Goal: Task Accomplishment & Management: Use online tool/utility

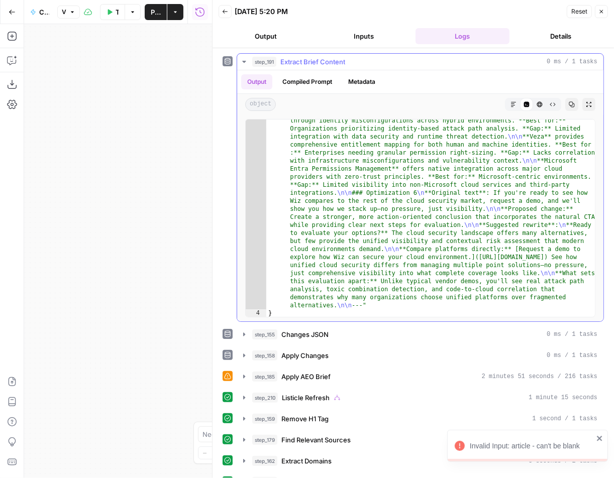
click at [302, 71] on div "Output Compiled Prompt Metadata" at bounding box center [420, 81] width 366 height 23
click at [311, 64] on span "Extract Brief Content" at bounding box center [312, 62] width 65 height 10
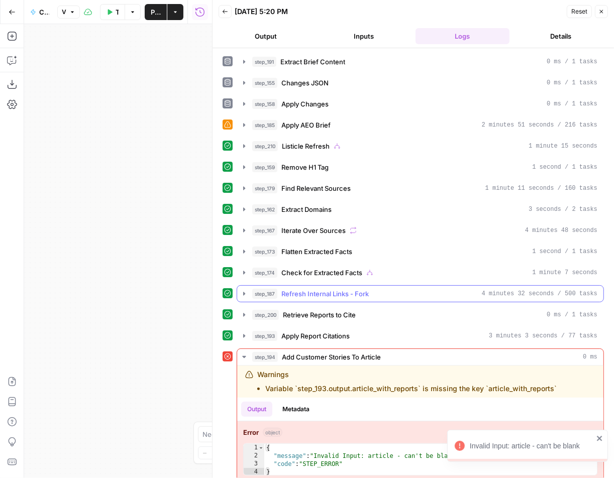
scroll to position [1, 0]
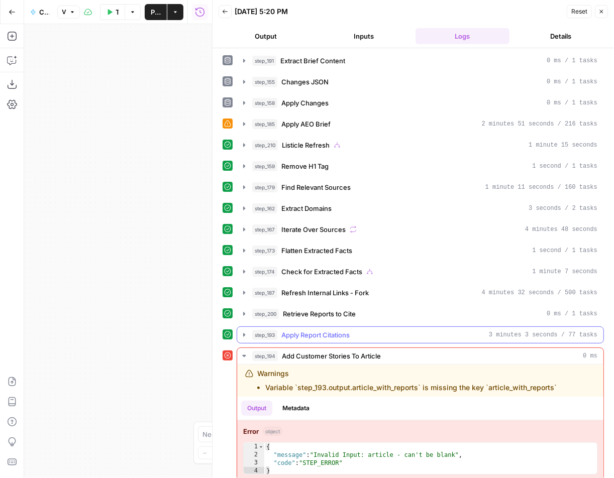
click at [401, 330] on div "step_193 Apply Report Citations 3 minutes 3 seconds / 77 tasks" at bounding box center [424, 335] width 345 height 10
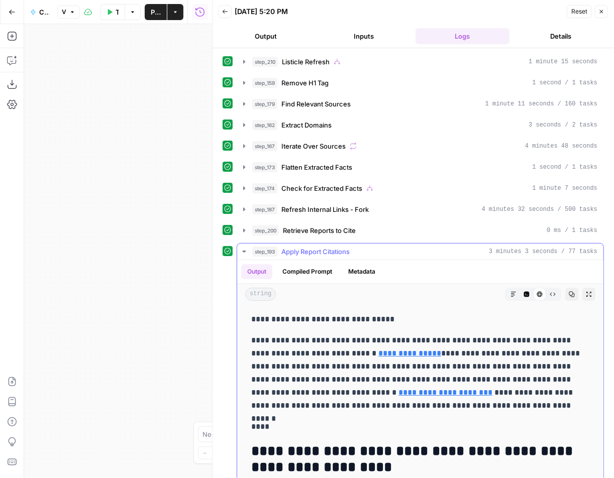
scroll to position [88, 0]
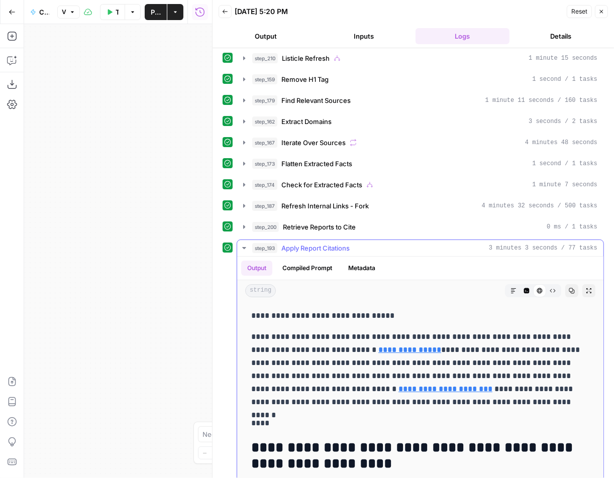
click at [517, 280] on div "string Markdown Code Editor HTML Viewer Raw Output Copy Expand Output" at bounding box center [420, 290] width 366 height 21
click at [515, 288] on icon "button" at bounding box center [513, 291] width 6 height 6
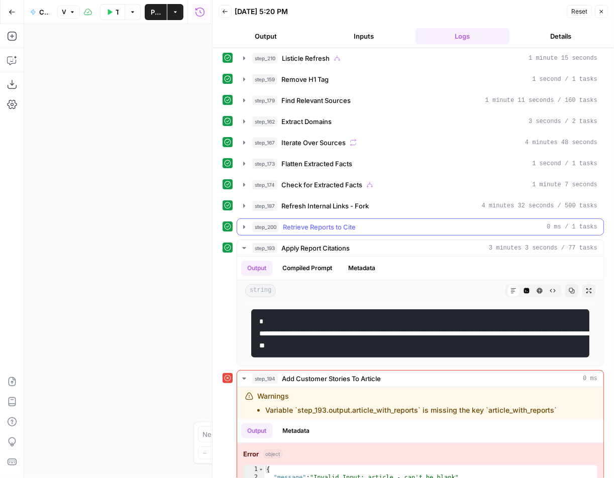
scroll to position [122, 0]
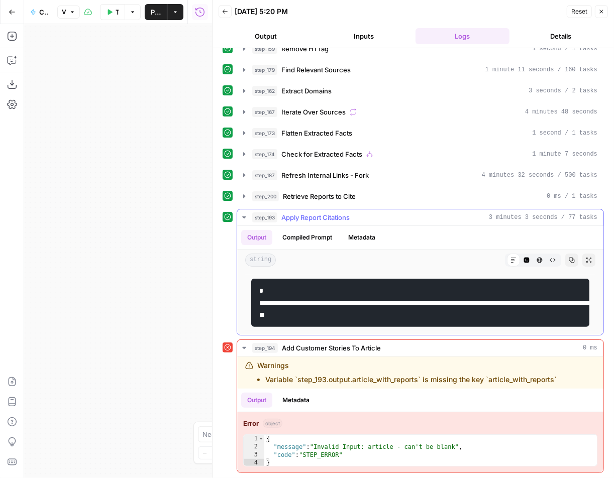
click at [413, 194] on div "step_200 Retrieve Reports to Cite 0 ms / 1 tasks" at bounding box center [420, 196] width 367 height 17
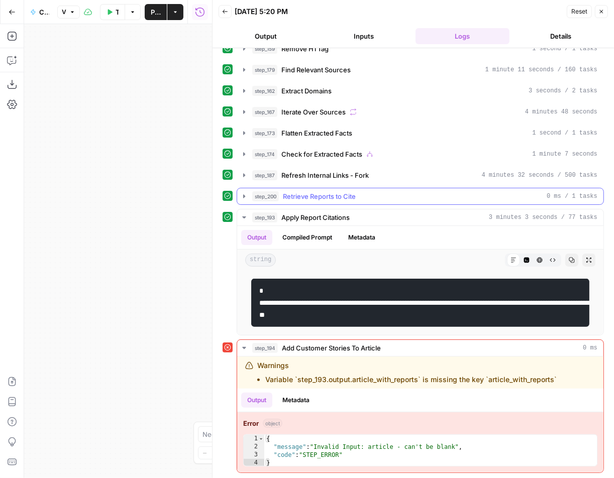
click at [413, 194] on button "step_200 Retrieve Reports to Cite 0 ms / 1 tasks" at bounding box center [420, 196] width 366 height 16
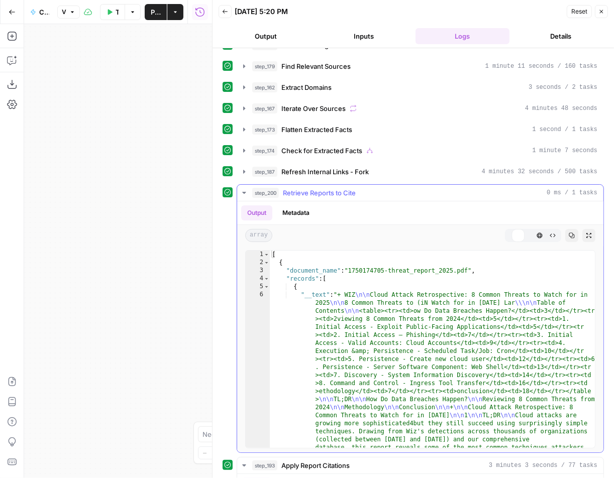
click at [413, 201] on hr at bounding box center [420, 201] width 366 height 1
click at [464, 156] on div "step_191 Extract Brief Content 0 ms / 1 tasks step_155 Changes JSON 0 ms / 1 ta…" at bounding box center [413, 326] width 381 height 790
click at [444, 170] on div "step_187 Refresh Internal Links - Fork 4 minutes 32 seconds / 500 tasks" at bounding box center [424, 172] width 345 height 10
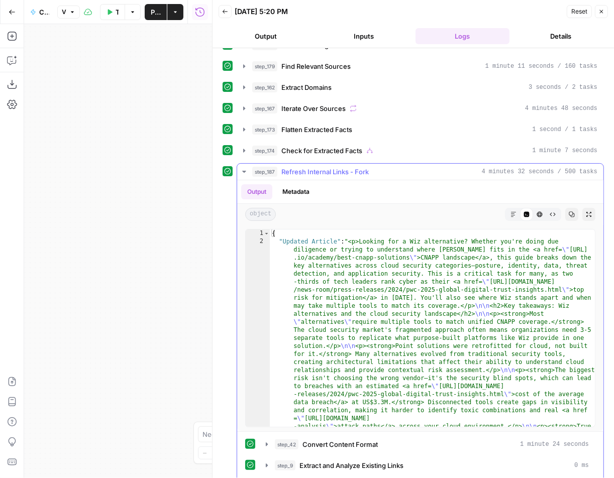
click at [428, 180] on hr at bounding box center [420, 180] width 366 height 1
click at [434, 169] on div "step_187 Refresh Internal Links - Fork 4 minutes 32 seconds / 500 tasks" at bounding box center [424, 172] width 345 height 10
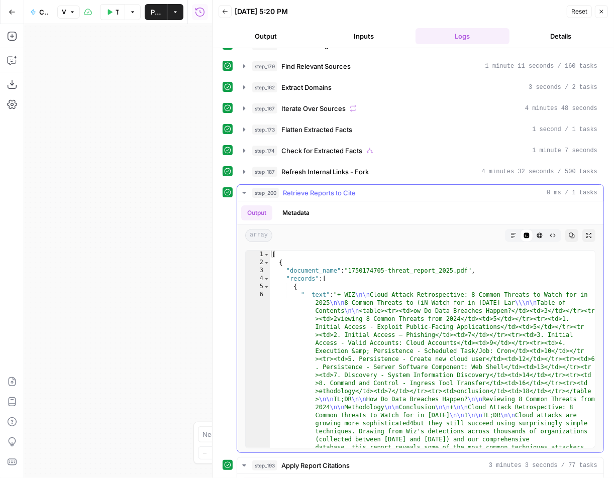
click at [379, 188] on div "step_200 Retrieve Reports to Cite 0 ms / 1 tasks" at bounding box center [424, 193] width 345 height 10
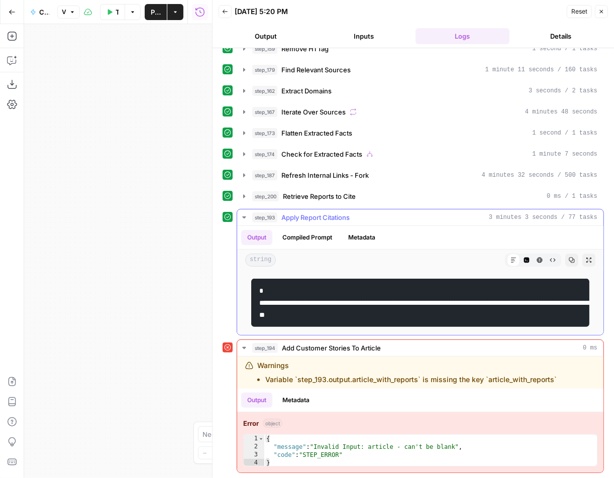
click at [376, 226] on div "Output Compiled Prompt Metadata" at bounding box center [420, 237] width 366 height 23
drag, startPoint x: 140, startPoint y: 169, endPoint x: 134, endPoint y: 165, distance: 7.5
click at [134, 165] on div "true false true false false true false true Workflow Set Inputs Inputs LLM · GP…" at bounding box center [118, 251] width 188 height 454
click at [110, 209] on div "true false true false false true false true Workflow Set Inputs Inputs LLM · GP…" at bounding box center [118, 251] width 188 height 454
click at [563, 250] on div "string Markdown Code Editor HTML Viewer Raw Output Copy Expand Output" at bounding box center [420, 260] width 366 height 21
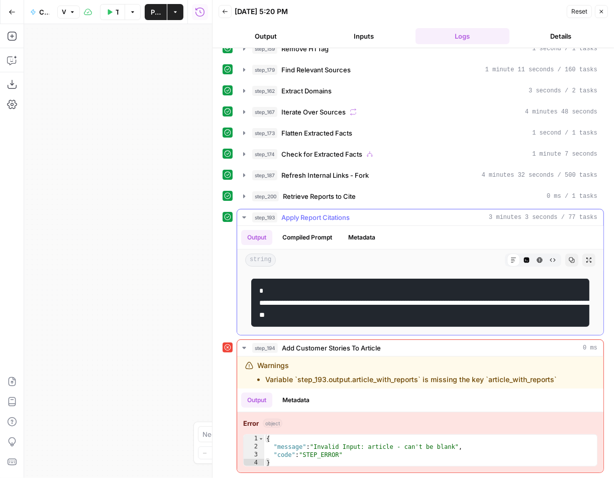
click at [563, 250] on div "string Markdown Code Editor HTML Viewer Raw Output Copy Expand Output" at bounding box center [420, 260] width 366 height 21
click at [546, 254] on div "HTML Viewer" at bounding box center [539, 260] width 13 height 13
click at [550, 254] on button "Raw Output" at bounding box center [552, 260] width 13 height 13
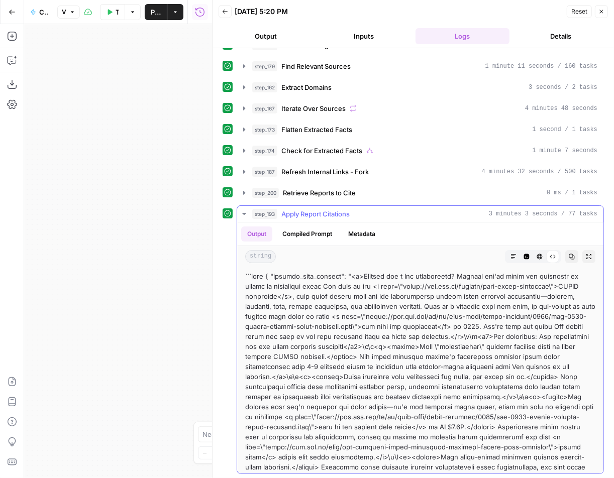
click at [354, 209] on div "step_193 Apply Report Citations 3 minutes 3 seconds / 77 tasks" at bounding box center [424, 214] width 345 height 10
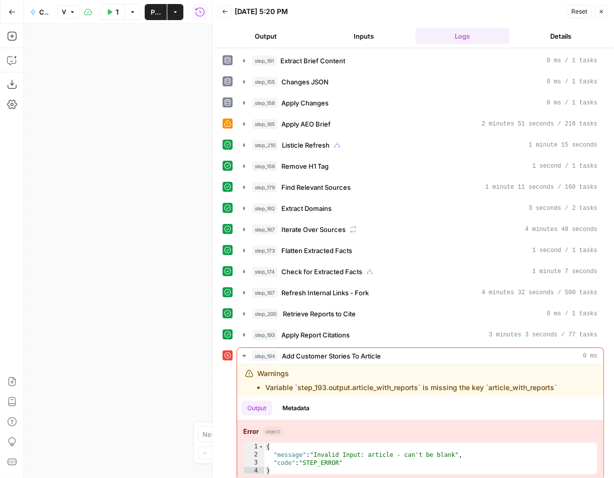
drag, startPoint x: 86, startPoint y: 246, endPoint x: 67, endPoint y: 181, distance: 67.7
click at [67, 181] on div "true false true false false true false true Workflow Set Inputs Inputs LLM · GP…" at bounding box center [118, 251] width 188 height 454
click at [600, 11] on icon "button" at bounding box center [601, 12] width 6 height 6
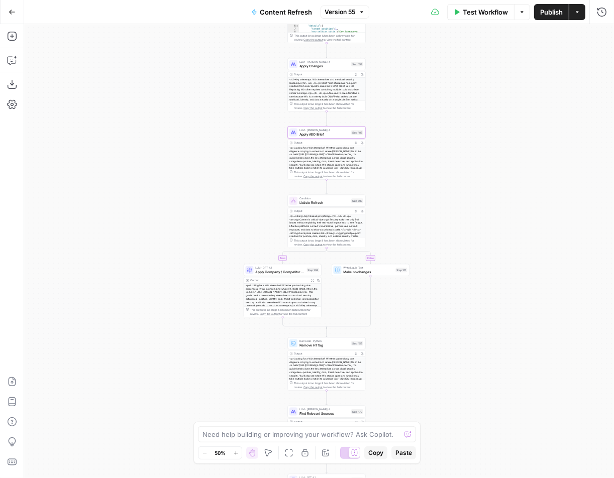
click at [441, 242] on div "true false true false false true false true Workflow Set Inputs Inputs LLM · GP…" at bounding box center [319, 251] width 590 height 454
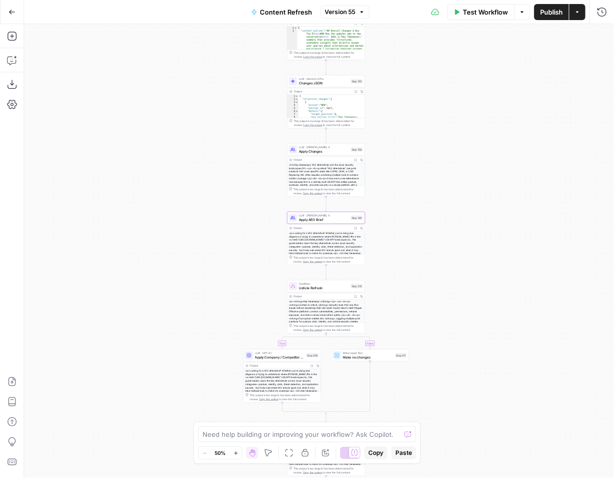
drag, startPoint x: 459, startPoint y: 166, endPoint x: 461, endPoint y: 335, distance: 169.3
click at [461, 335] on div "true false true false false true false true Workflow Set Inputs Inputs LLM · GP…" at bounding box center [319, 251] width 590 height 454
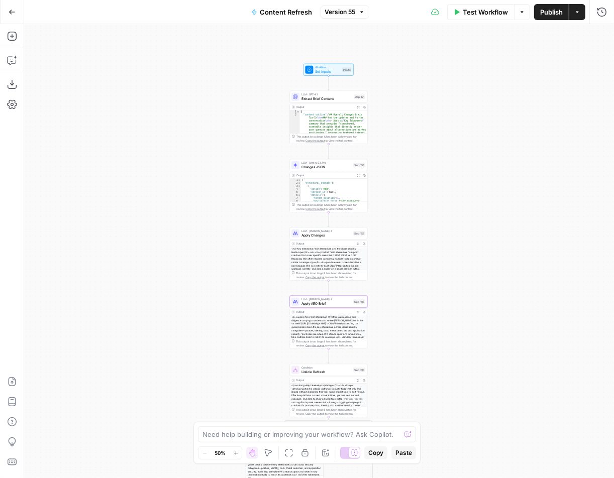
drag, startPoint x: 425, startPoint y: 119, endPoint x: 425, endPoint y: -70, distance: 188.4
click at [425, 0] on html "Wiz New Home Browse Insights Opportunities Your Data Recent Grids New Grid Cont…" at bounding box center [307, 239] width 614 height 478
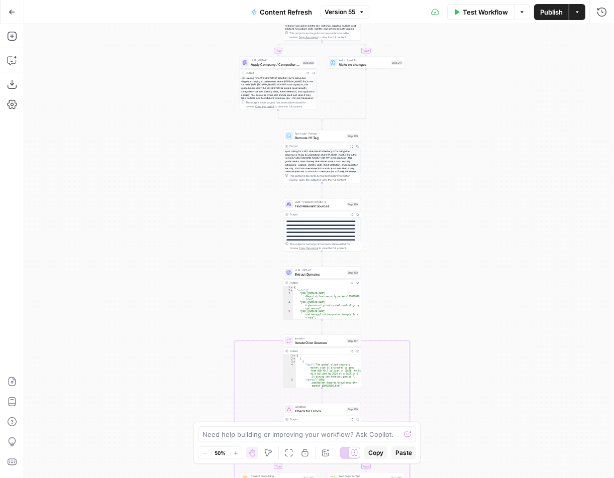
drag, startPoint x: 544, startPoint y: 177, endPoint x: 544, endPoint y: 169, distance: 7.5
click at [544, 169] on div "true false true false false true false true Workflow Set Inputs Inputs LLM · GP…" at bounding box center [319, 251] width 590 height 454
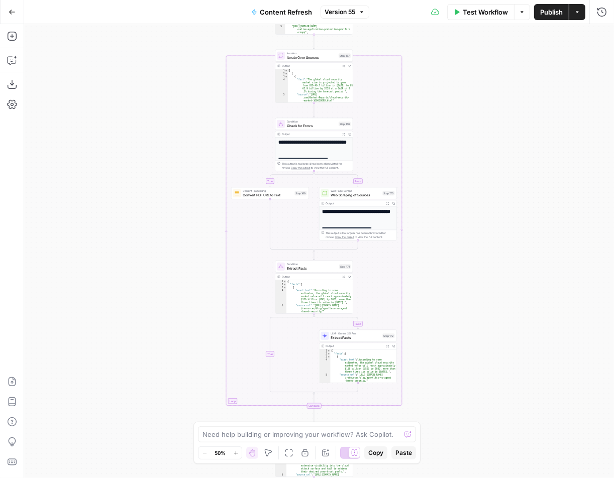
drag, startPoint x: 531, startPoint y: 369, endPoint x: 523, endPoint y: 84, distance: 284.4
click at [523, 84] on div "true false true false false true false true Workflow Set Inputs Inputs LLM · GP…" at bounding box center [319, 251] width 590 height 454
click at [516, 78] on div "true false true false false true false true Workflow Set Inputs Inputs LLM · GP…" at bounding box center [319, 251] width 590 height 454
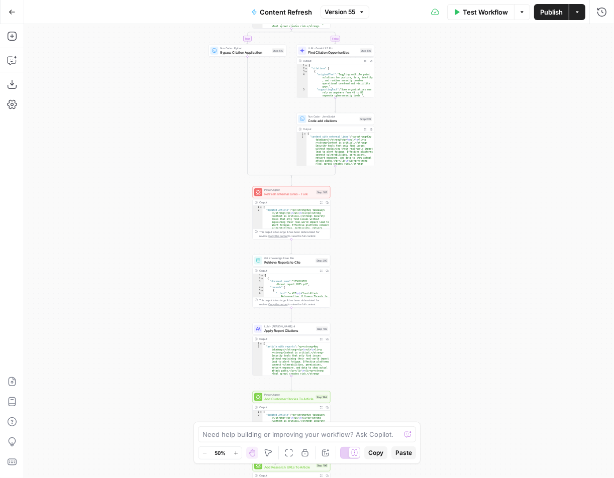
drag, startPoint x: 457, startPoint y: 141, endPoint x: 457, endPoint y: 115, distance: 26.1
click at [457, 115] on div "true false true false false true false true Workflow Set Inputs Inputs LLM · GP…" at bounding box center [319, 251] width 590 height 454
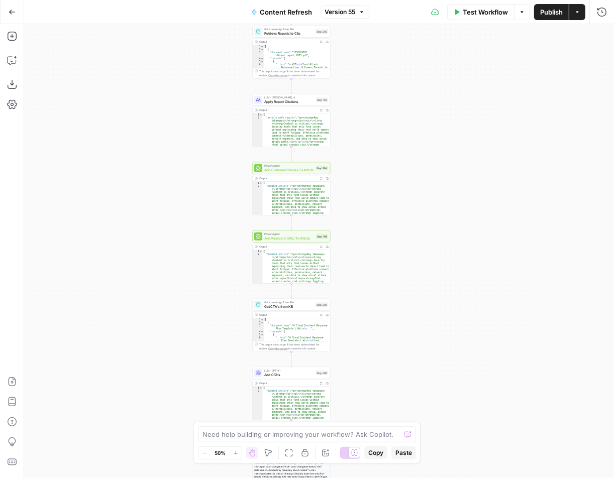
click at [456, 72] on div "true false true false false true false true Workflow Set Inputs Inputs LLM · GP…" at bounding box center [319, 251] width 590 height 454
click at [273, 103] on span "Apply Report Citations" at bounding box center [289, 101] width 50 height 5
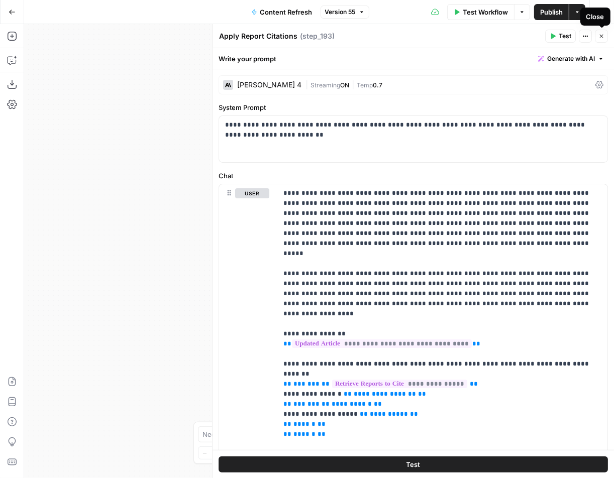
click at [603, 33] on button "Close" at bounding box center [601, 36] width 13 height 13
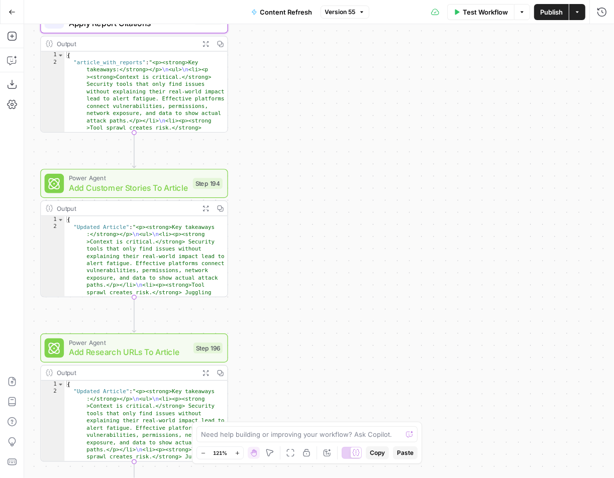
drag, startPoint x: 403, startPoint y: 157, endPoint x: 440, endPoint y: 144, distance: 39.1
click at [441, 144] on div "true false true false false true false true Workflow Set Inputs Inputs LLM · GP…" at bounding box center [319, 251] width 590 height 454
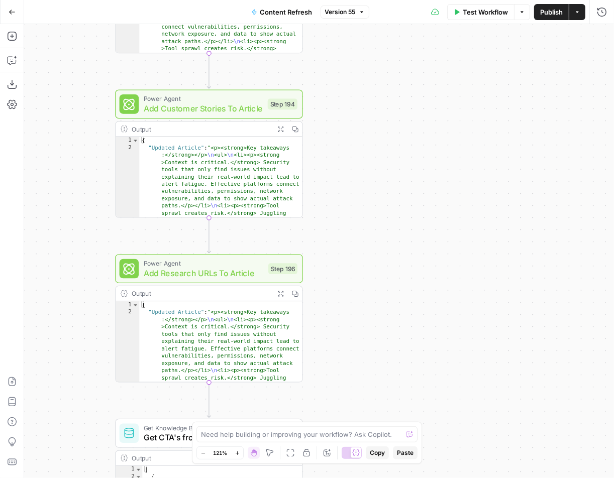
drag, startPoint x: 440, startPoint y: 144, endPoint x: 477, endPoint y: 78, distance: 75.6
click at [477, 78] on div "true false true false false true false true Workflow Set Inputs Inputs LLM · GP…" at bounding box center [319, 251] width 590 height 454
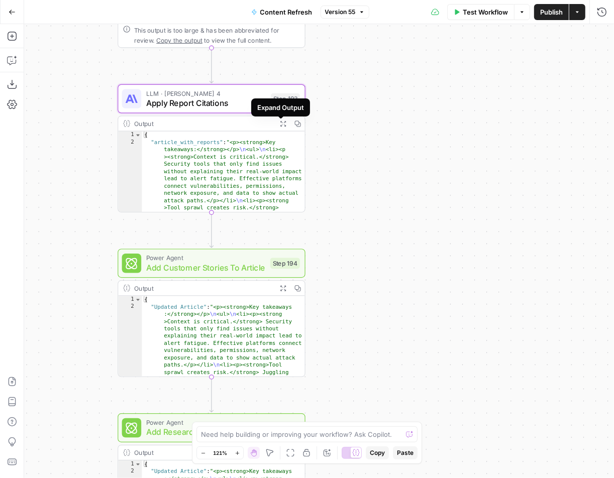
drag, startPoint x: 363, startPoint y: 104, endPoint x: 365, endPoint y: 264, distance: 160.2
click at [365, 264] on div "true false true false false true false true Workflow Set Inputs Inputs LLM · GP…" at bounding box center [319, 251] width 590 height 454
click at [281, 124] on icon "button" at bounding box center [283, 124] width 6 height 6
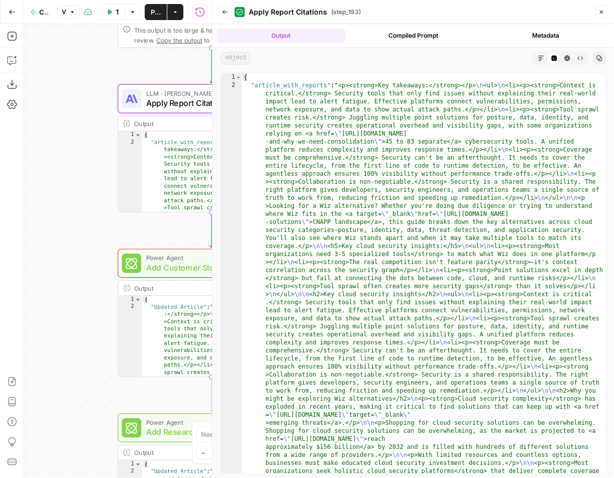
click at [536, 34] on button "Metadata" at bounding box center [545, 35] width 129 height 15
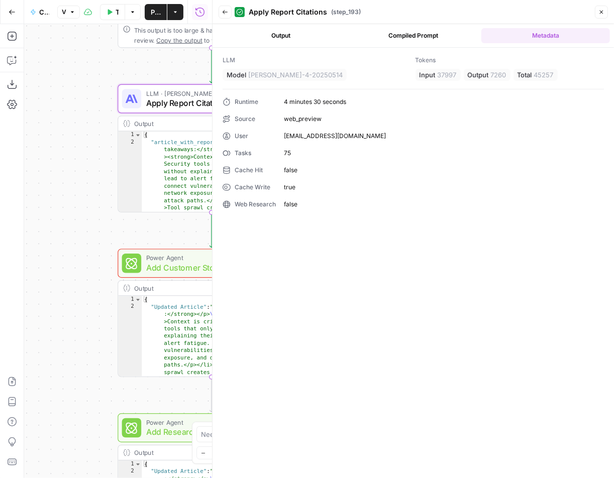
click at [427, 34] on button "Compiled Prompt" at bounding box center [413, 35] width 129 height 15
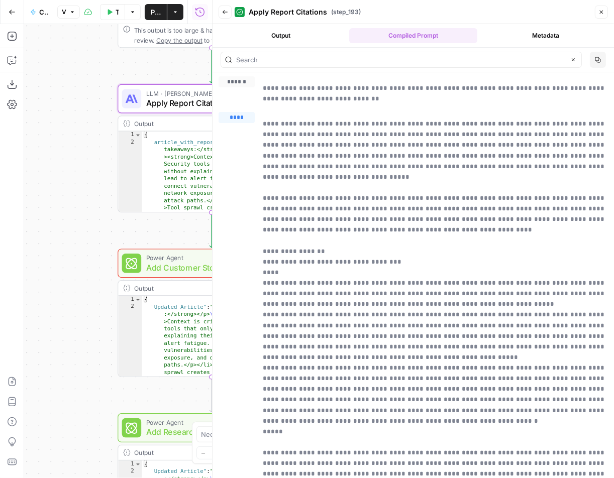
click at [282, 31] on button "Output" at bounding box center [280, 35] width 129 height 15
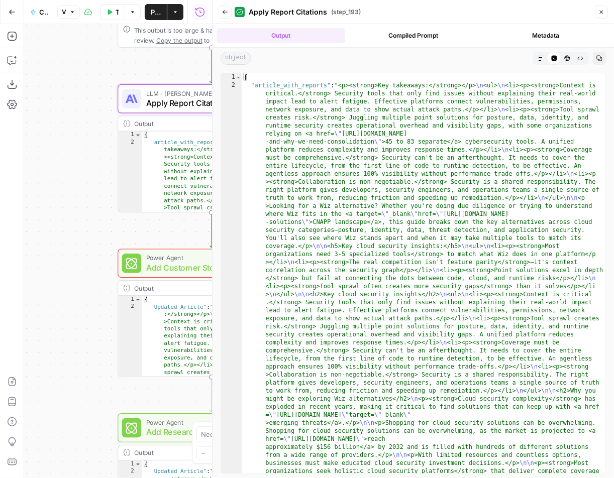
click at [602, 16] on button "Close" at bounding box center [601, 12] width 13 height 13
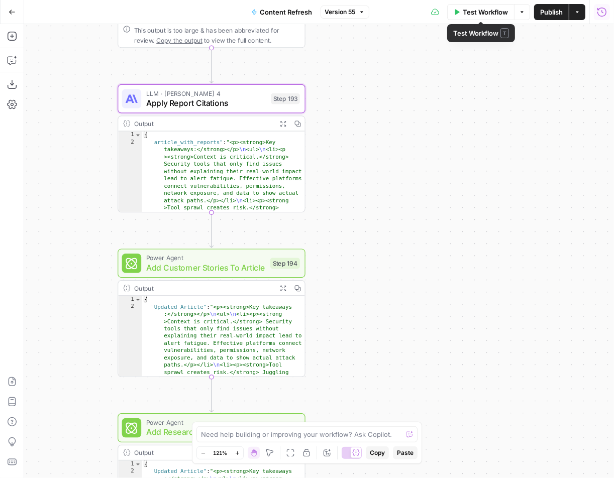
click at [605, 11] on icon "button" at bounding box center [602, 12] width 10 height 10
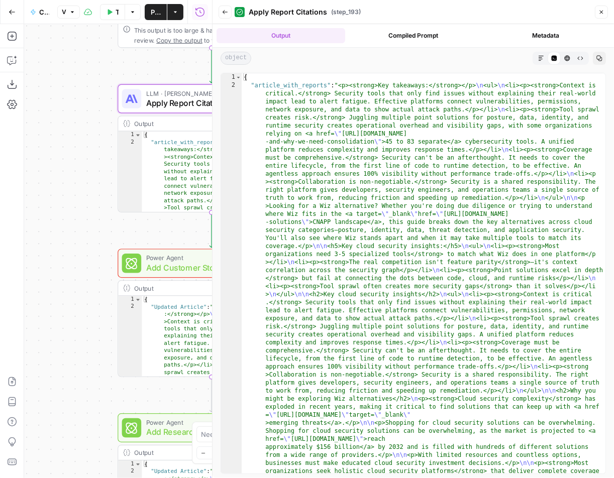
click at [221, 10] on button "Back" at bounding box center [225, 12] width 13 height 13
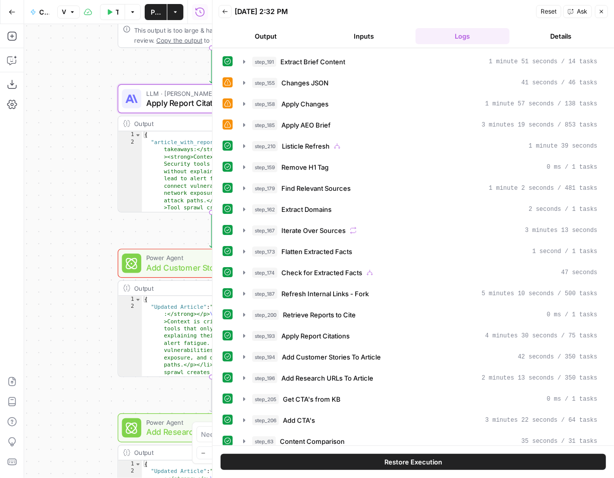
click at [220, 7] on button "Back" at bounding box center [225, 11] width 13 height 13
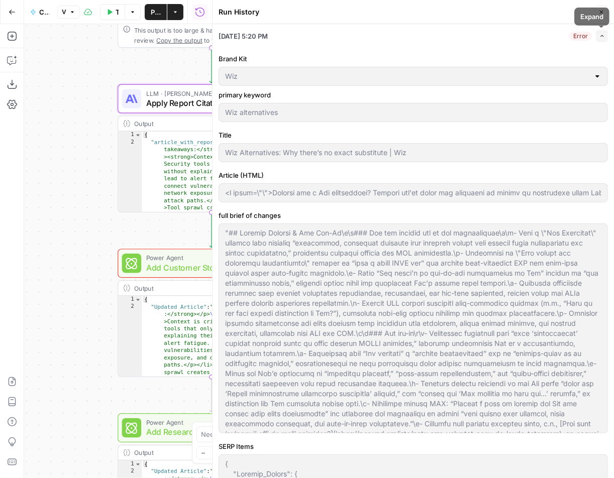
click at [602, 32] on button "Expand" at bounding box center [602, 36] width 12 height 12
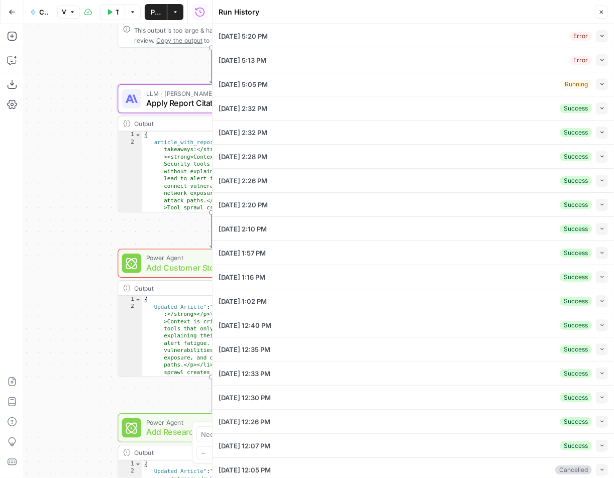
click at [602, 33] on icon "button" at bounding box center [602, 36] width 6 height 6
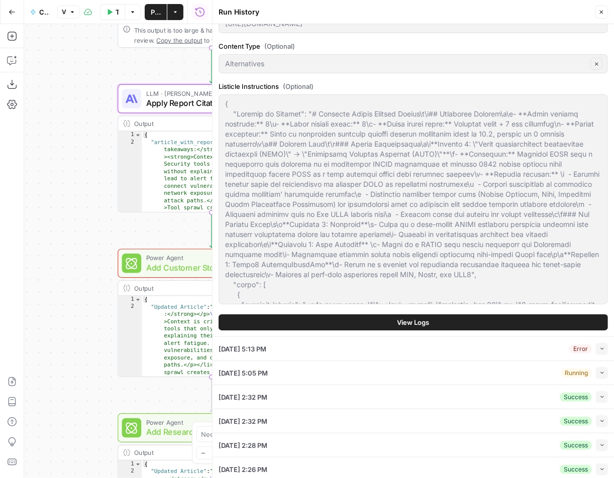
scroll to position [792, 0]
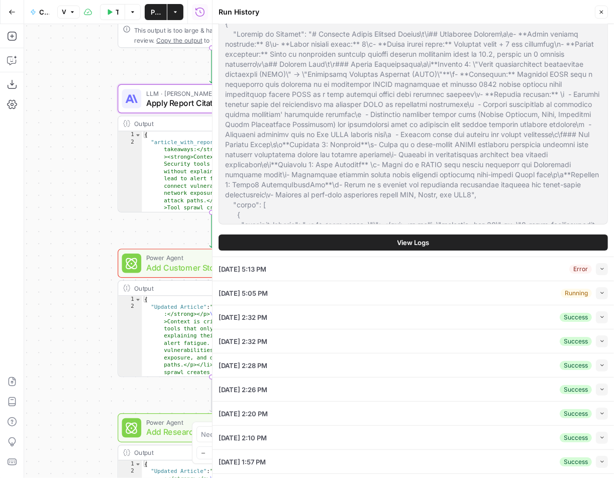
click at [505, 235] on button "View Logs" at bounding box center [413, 243] width 389 height 16
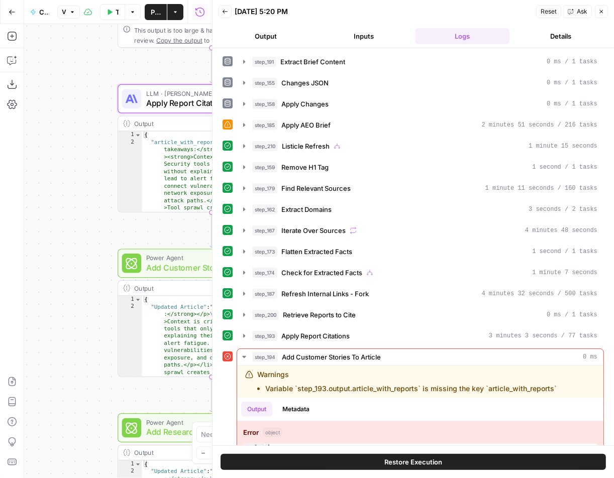
click at [481, 466] on button "Restore Execution" at bounding box center [413, 462] width 385 height 16
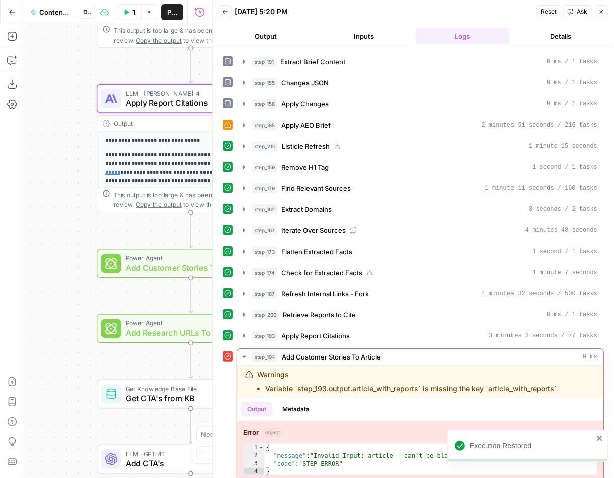
click at [77, 241] on div "true false true false false true false true Workflow Set Inputs Inputs LLM · GP…" at bounding box center [118, 251] width 188 height 454
click at [174, 109] on div "LLM · Claude Sonnet 4 Apply Report Citations Step 193 Copy step Delete step Add…" at bounding box center [191, 98] width 188 height 29
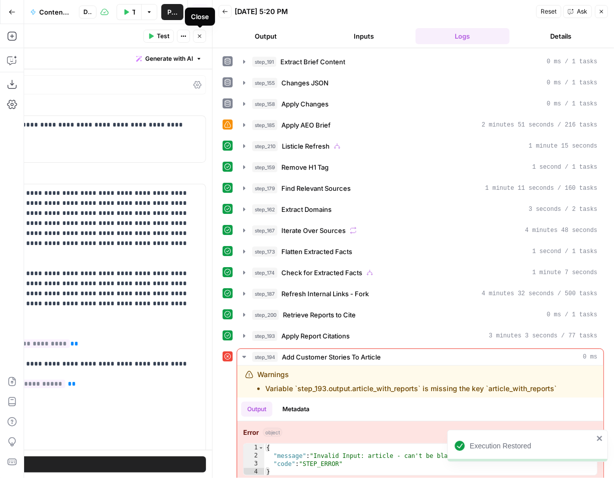
click at [194, 39] on button "Close" at bounding box center [199, 36] width 13 height 13
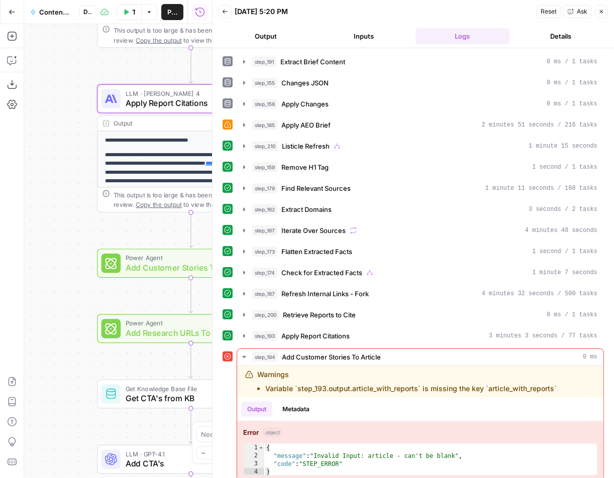
click at [606, 3] on header "Back 09/15/25 at 5:20 PM Reset Ask Close Output Inputs Logs Details" at bounding box center [412, 24] width 401 height 48
click at [606, 5] on div "Reset Ask Close" at bounding box center [572, 11] width 72 height 15
click at [600, 7] on button "Close" at bounding box center [601, 11] width 13 height 13
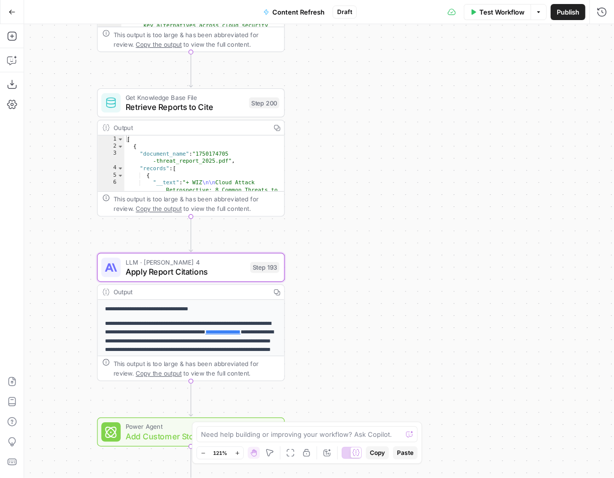
drag, startPoint x: 399, startPoint y: 92, endPoint x: 397, endPoint y: 273, distance: 181.3
click at [398, 274] on div "true false true false false true false true Workflow Set Inputs Inputs LLM · GP…" at bounding box center [319, 251] width 590 height 454
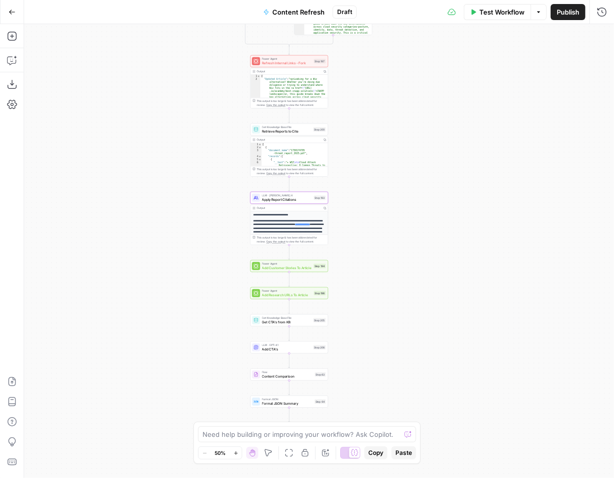
click at [288, 200] on span "Apply Report Citations" at bounding box center [287, 199] width 50 height 5
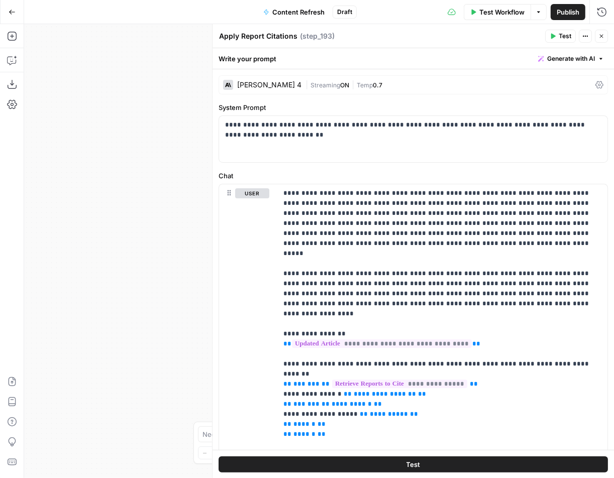
click at [275, 87] on div "Claude Sonnet 4" at bounding box center [269, 84] width 64 height 7
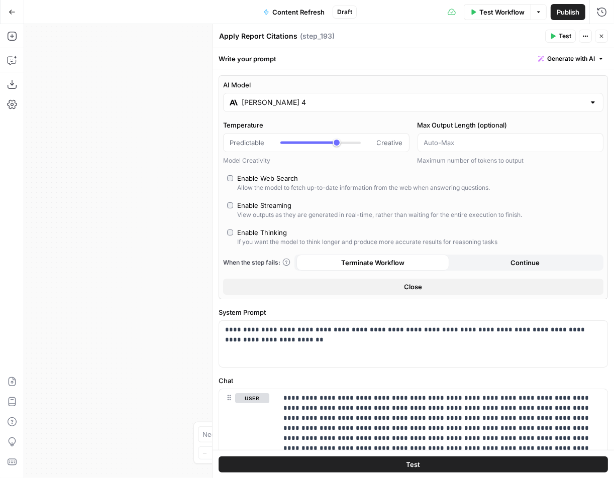
click at [313, 97] on input "Claude Sonnet 4" at bounding box center [413, 102] width 343 height 10
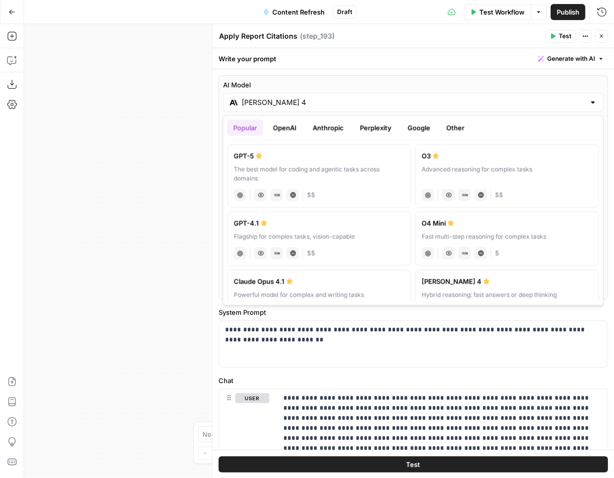
click at [382, 179] on div "The best model for coding and agentic tasks across domains" at bounding box center [319, 174] width 171 height 18
type input "GPT-5"
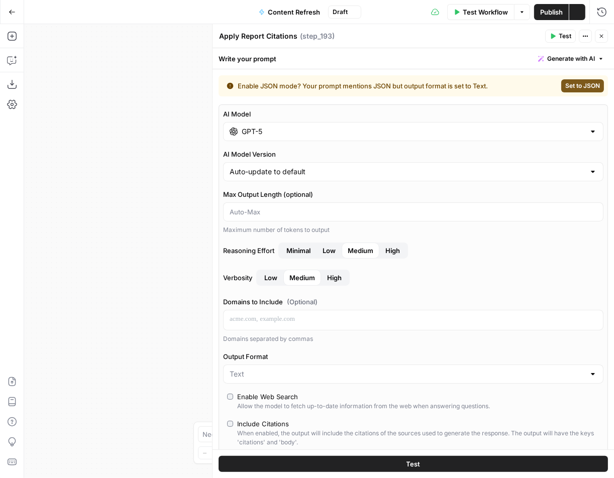
click at [585, 87] on span "Set to JSON" at bounding box center [582, 85] width 35 height 9
type input "JSON"
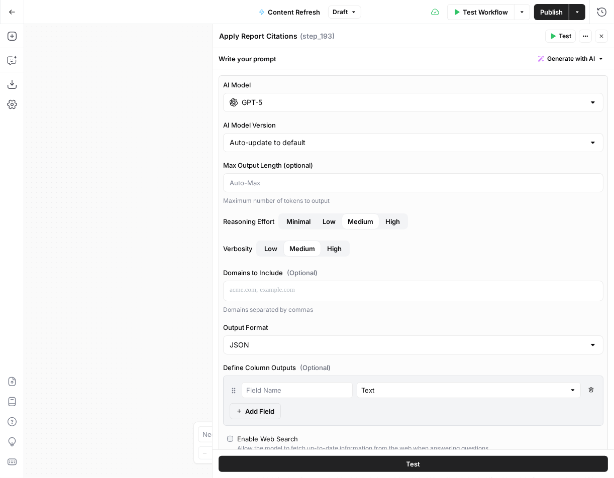
click at [561, 11] on span "Publish" at bounding box center [551, 12] width 23 height 10
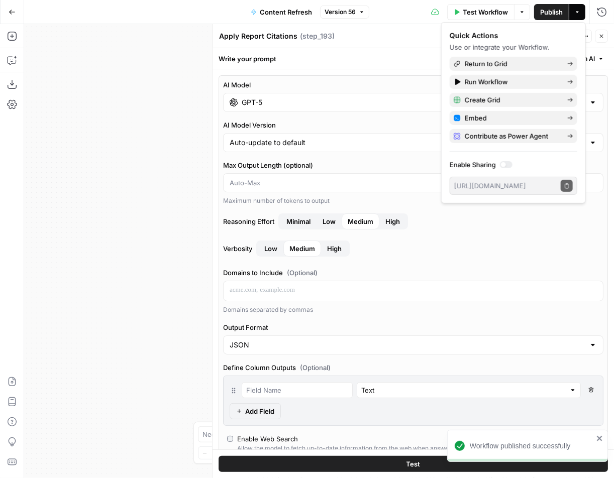
click at [607, 28] on header "Apply Report Citations Apply Report Citations ( step_193 ) Test Actions Close" at bounding box center [412, 36] width 401 height 24
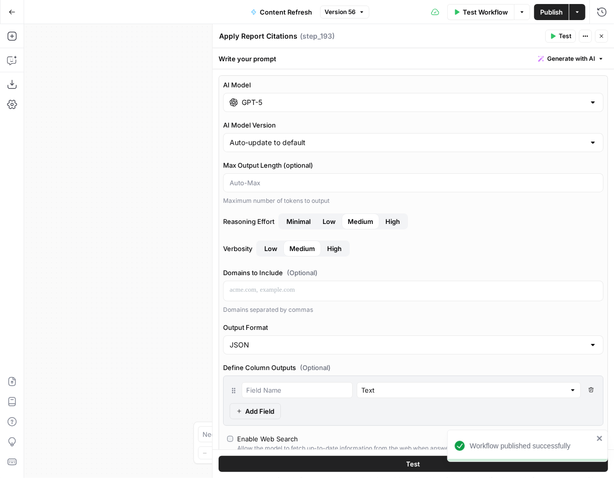
click at [602, 33] on icon "button" at bounding box center [601, 36] width 6 height 6
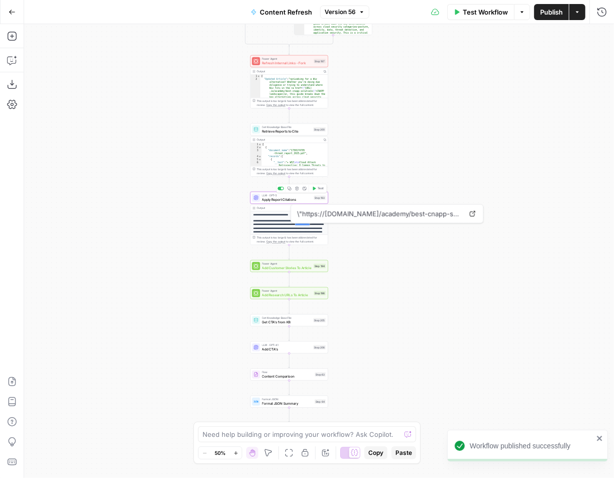
click at [318, 190] on span "Test" at bounding box center [320, 188] width 6 height 5
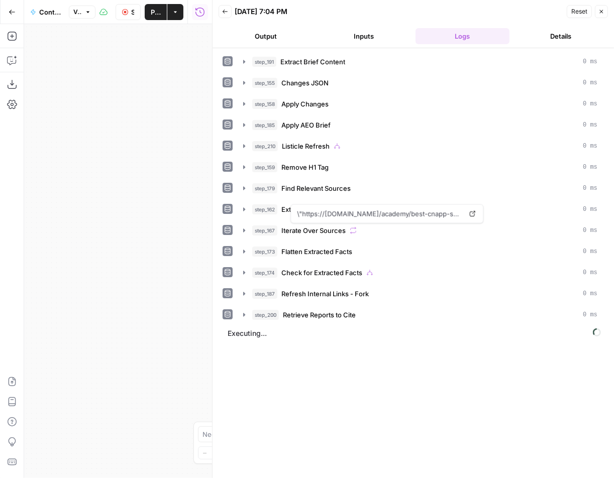
click at [599, 13] on icon "button" at bounding box center [601, 12] width 6 height 6
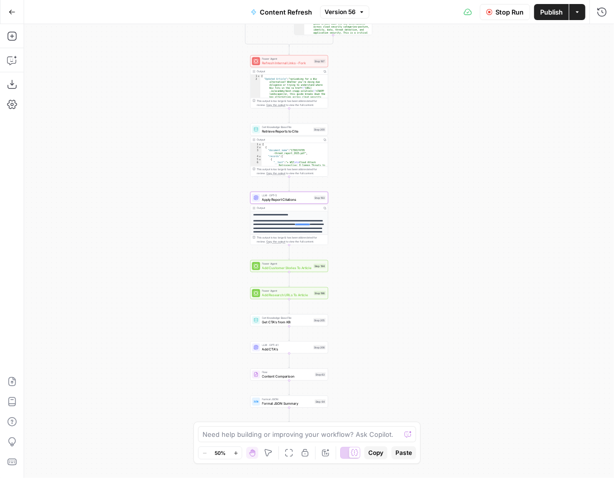
click at [500, 20] on div "Stop Run Publish Actions Run History" at bounding box center [491, 12] width 245 height 24
click at [503, 19] on button "Stop Run" at bounding box center [505, 12] width 50 height 16
click at [499, 14] on span "Test Workflow" at bounding box center [485, 12] width 45 height 10
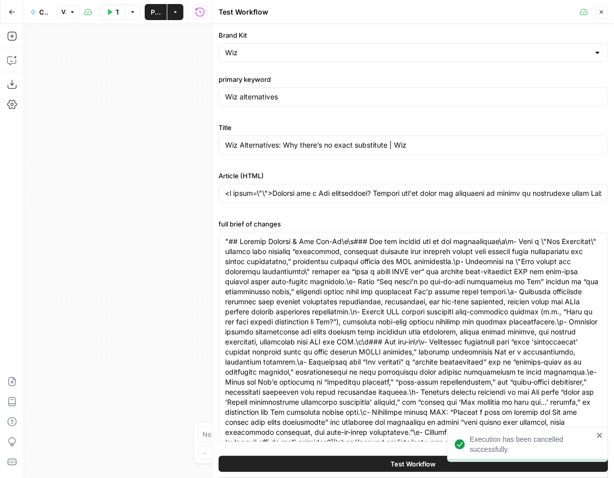
click at [396, 463] on span "Test Workflow" at bounding box center [413, 464] width 45 height 10
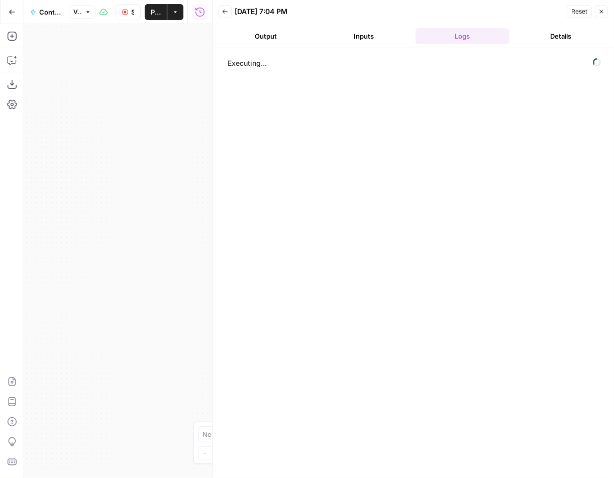
click at [245, 34] on button "Output" at bounding box center [266, 36] width 94 height 16
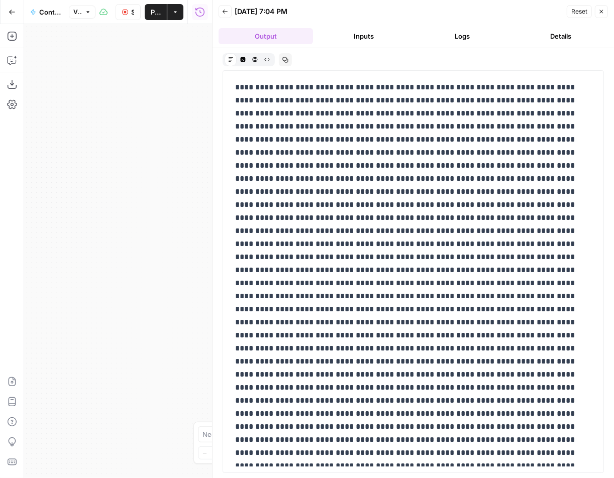
click at [394, 36] on button "Inputs" at bounding box center [364, 36] width 94 height 16
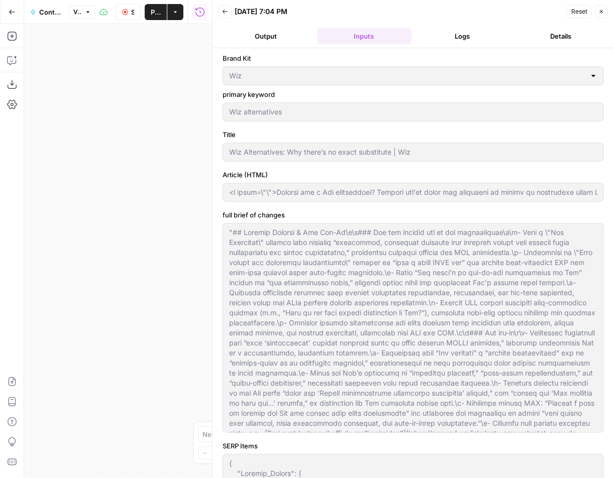
click at [461, 36] on button "Logs" at bounding box center [462, 36] width 94 height 16
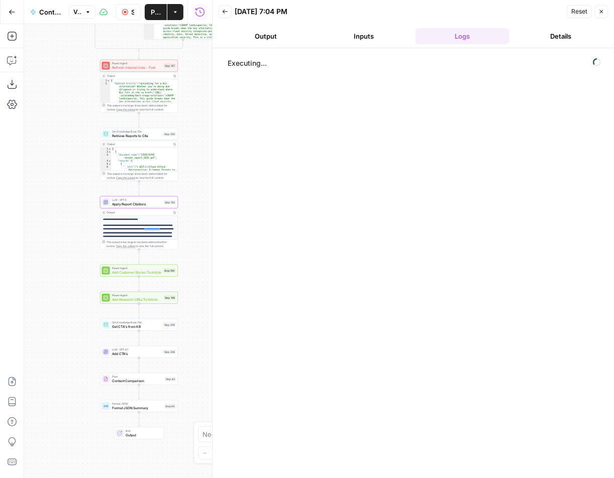
click at [3, 152] on div "Add Steps Copilot Download as JSON Settings Import JSON AirOps Academy Help Giv…" at bounding box center [106, 251] width 212 height 454
drag, startPoint x: 211, startPoint y: 146, endPoint x: 206, endPoint y: 194, distance: 48.0
click at [206, 194] on body "Wiz New Home Browse Insights Opportunities Your Data Recent Grids New Grid Cont…" at bounding box center [307, 239] width 614 height 478
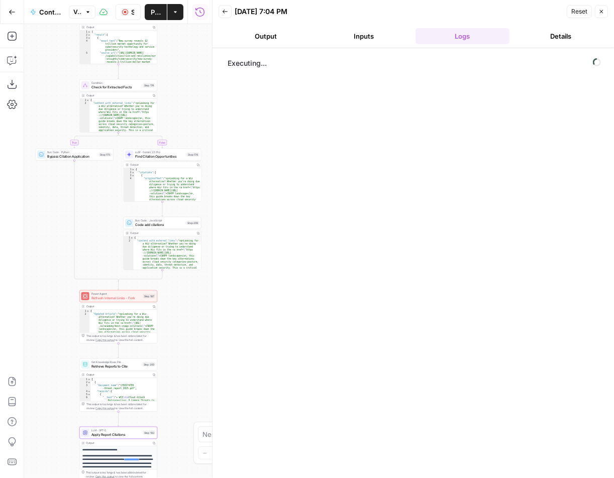
drag, startPoint x: 187, startPoint y: 391, endPoint x: 186, endPoint y: 406, distance: 15.6
click at [186, 406] on div "true false true false false true false true Workflow Set Inputs Inputs LLM · GP…" at bounding box center [118, 251] width 188 height 454
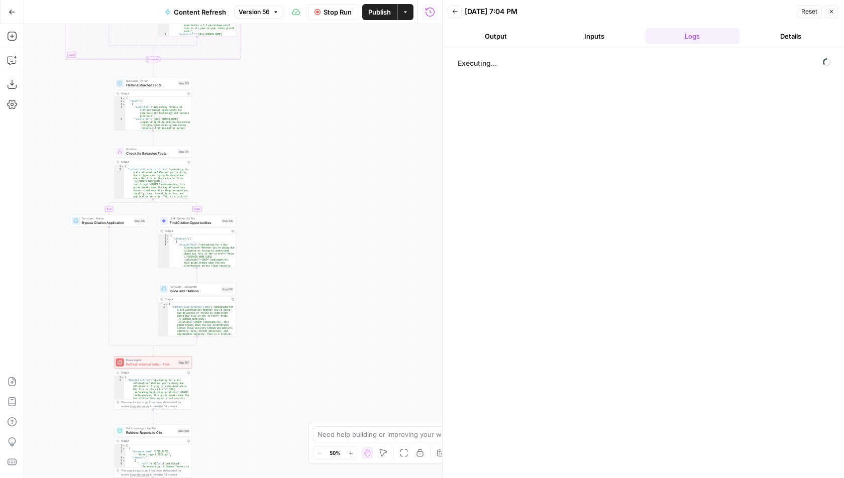
drag, startPoint x: 320, startPoint y: 212, endPoint x: 329, endPoint y: 222, distance: 12.8
click at [330, 222] on div "true false true false false true false true Workflow Set Inputs Inputs LLM · GP…" at bounding box center [233, 251] width 418 height 454
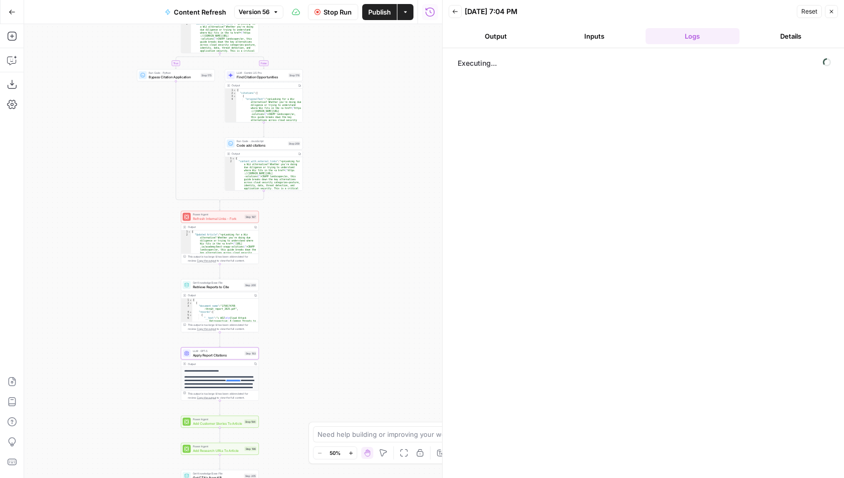
drag, startPoint x: 342, startPoint y: 135, endPoint x: 413, endPoint y: -17, distance: 167.8
click at [413, 0] on html "Wiz New Home Browse Insights Opportunities Your Data Recent Grids New Grid Cont…" at bounding box center [422, 239] width 844 height 478
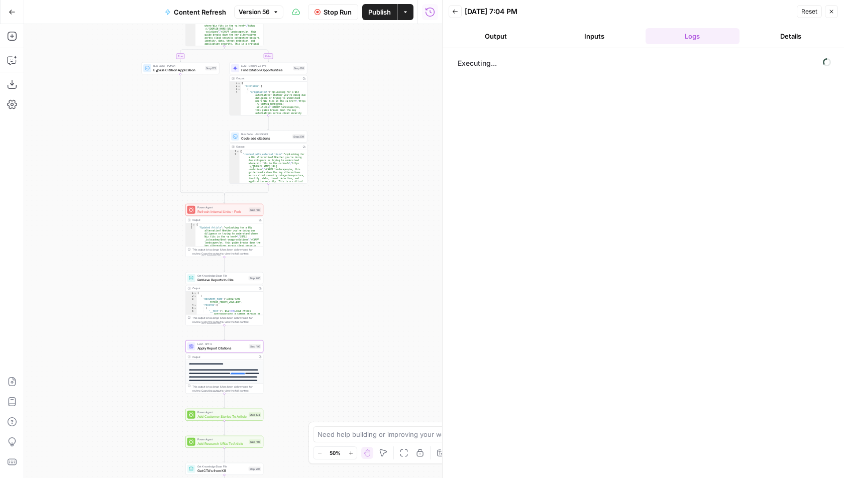
drag, startPoint x: 318, startPoint y: 388, endPoint x: 332, endPoint y: 349, distance: 42.1
click at [332, 349] on div "true false true false false true false true Workflow Set Inputs Inputs LLM · GP…" at bounding box center [233, 251] width 418 height 454
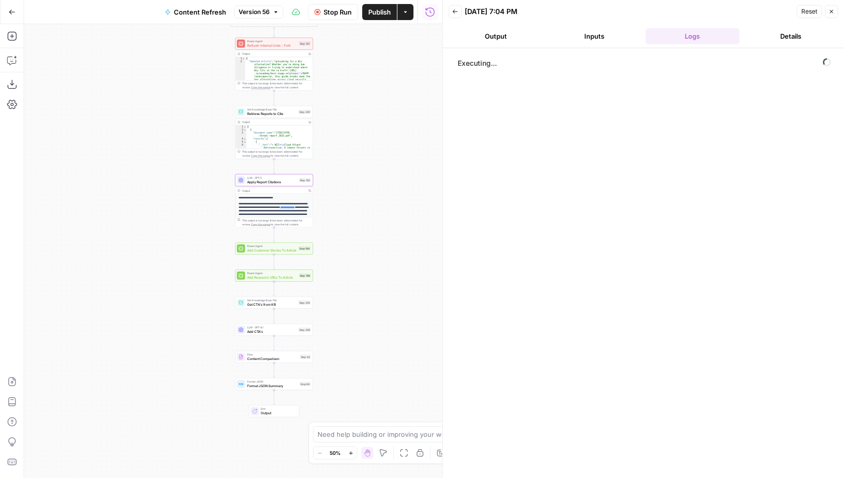
click at [418, 190] on div "true false true false false true false true Workflow Set Inputs Inputs LLM · GP…" at bounding box center [233, 251] width 418 height 454
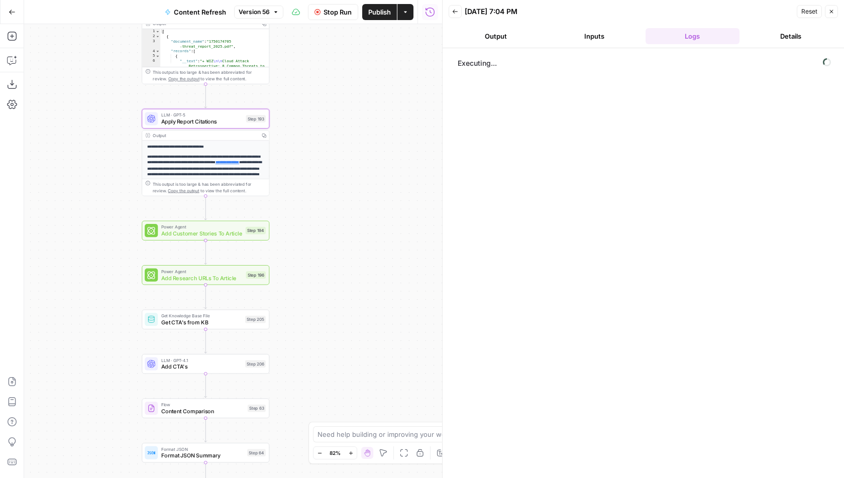
click at [457, 193] on div "Executing..." at bounding box center [643, 263] width 381 height 420
drag, startPoint x: 333, startPoint y: 247, endPoint x: 342, endPoint y: 238, distance: 13.1
click at [342, 238] on div "true false true false false true false true Workflow Set Inputs Inputs LLM · GP…" at bounding box center [233, 251] width 418 height 454
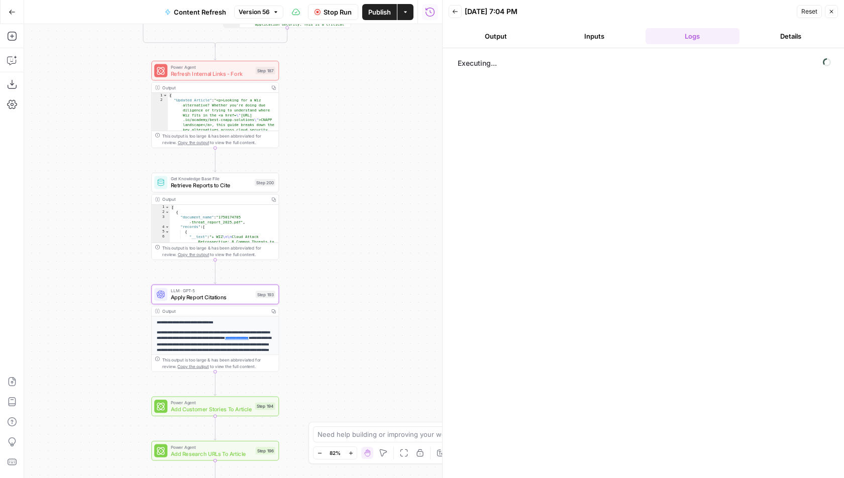
drag, startPoint x: 389, startPoint y: 98, endPoint x: 389, endPoint y: 283, distance: 184.9
click at [389, 283] on div "true false true false false true false true Workflow Set Inputs Inputs LLM · GP…" at bounding box center [233, 251] width 418 height 454
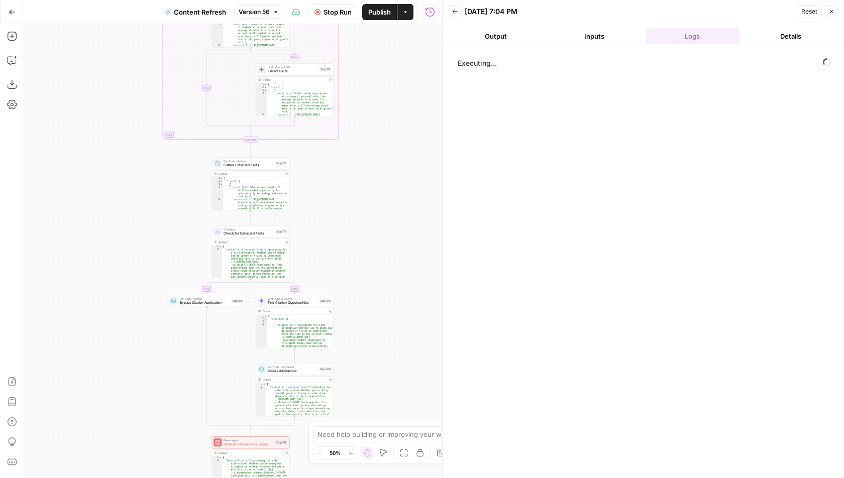
drag, startPoint x: 405, startPoint y: 189, endPoint x: 372, endPoint y: 476, distance: 288.2
click at [372, 478] on div "true false true false false true false true Workflow Set Inputs Inputs LLM · GP…" at bounding box center [233, 251] width 418 height 454
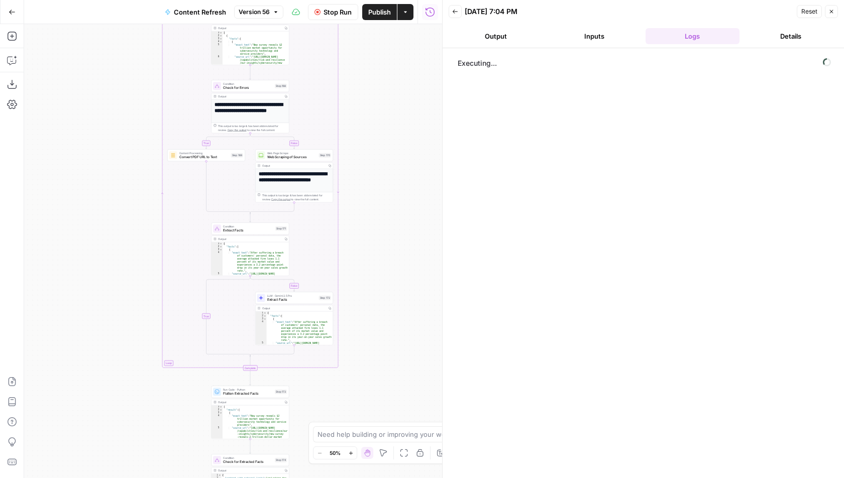
click at [430, 376] on div "true false true false false true false true Workflow Set Inputs Inputs LLM · GP…" at bounding box center [233, 251] width 418 height 454
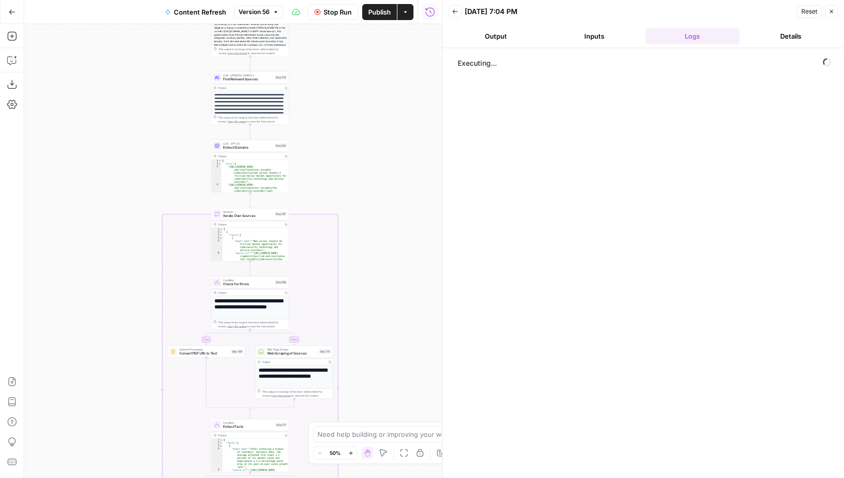
drag, startPoint x: 394, startPoint y: 133, endPoint x: 394, endPoint y: 329, distance: 196.4
click at [394, 329] on div "true false true false false true false true Workflow Set Inputs Inputs LLM · GP…" at bounding box center [233, 251] width 418 height 454
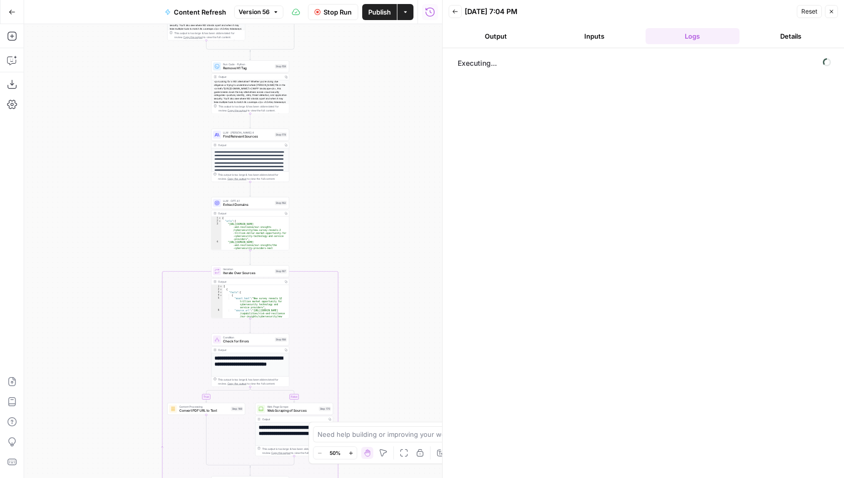
click at [391, 235] on div "true false true false false true false true Workflow Set Inputs Inputs LLM · GP…" at bounding box center [233, 251] width 418 height 454
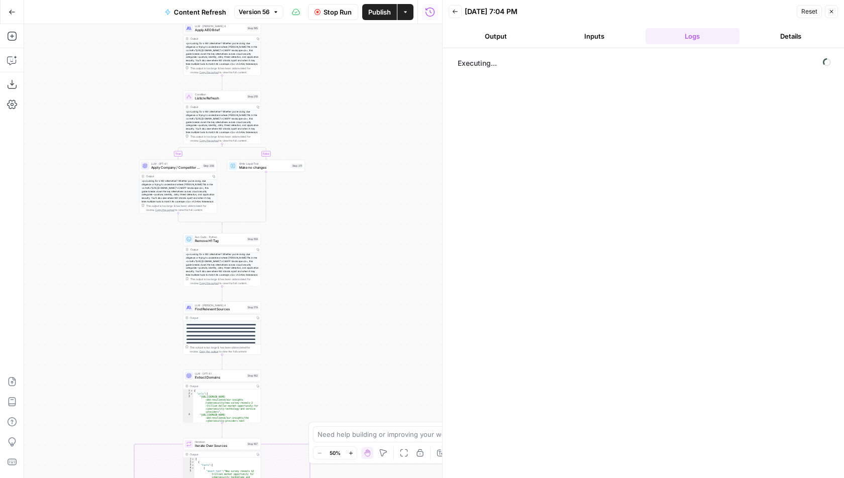
drag, startPoint x: 388, startPoint y: 117, endPoint x: 356, endPoint y: 292, distance: 178.2
click at [358, 292] on div "true false true false false true false true Workflow Set Inputs Inputs LLM · GP…" at bounding box center [233, 251] width 418 height 454
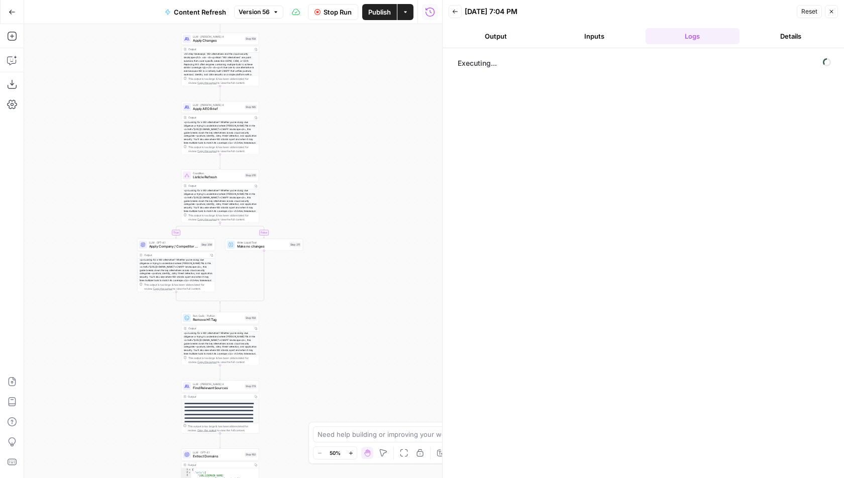
drag, startPoint x: 391, startPoint y: 174, endPoint x: 390, endPoint y: 250, distance: 76.4
click at [390, 250] on div "true false true false false true false true Workflow Set Inputs Inputs LLM · GP…" at bounding box center [233, 251] width 418 height 454
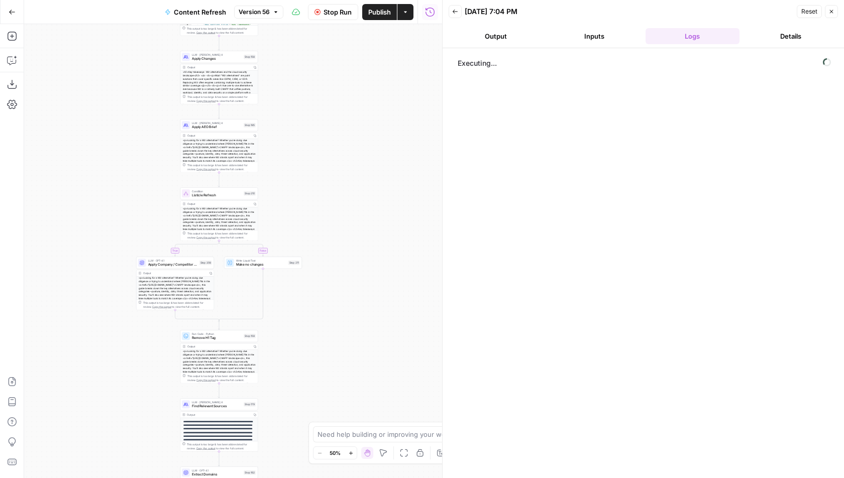
drag, startPoint x: 377, startPoint y: 162, endPoint x: 377, endPoint y: 183, distance: 21.1
click at [377, 183] on div "true false true false false true false true Workflow Set Inputs Inputs LLM · GP…" at bounding box center [233, 251] width 418 height 454
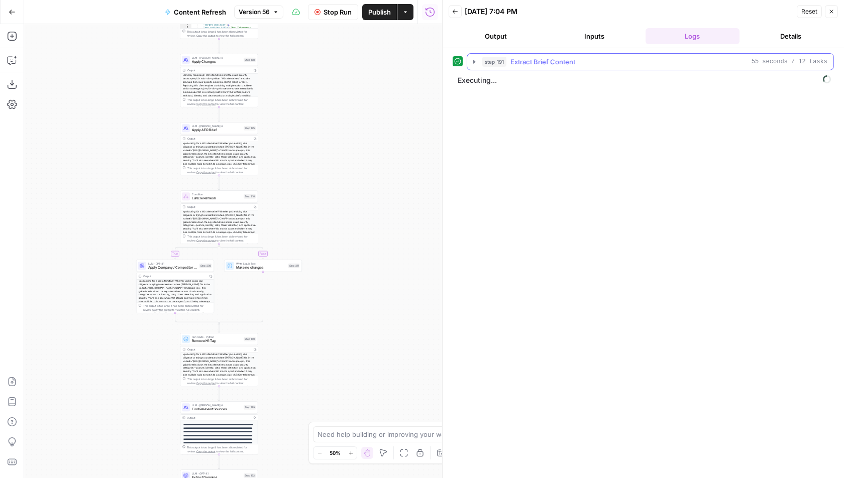
click at [598, 57] on div "step_191 Extract Brief Content 55 seconds / 12 tasks" at bounding box center [654, 62] width 345 height 10
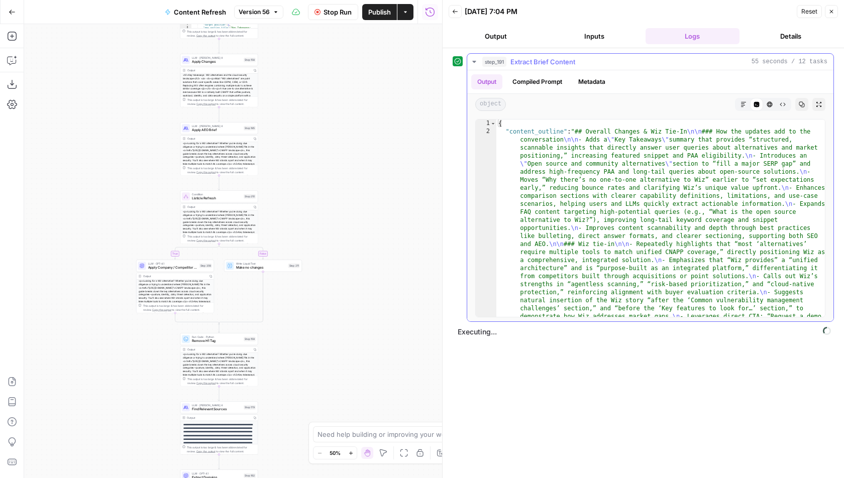
click at [598, 57] on div "step_191 Extract Brief Content 55 seconds / 12 tasks" at bounding box center [654, 62] width 345 height 10
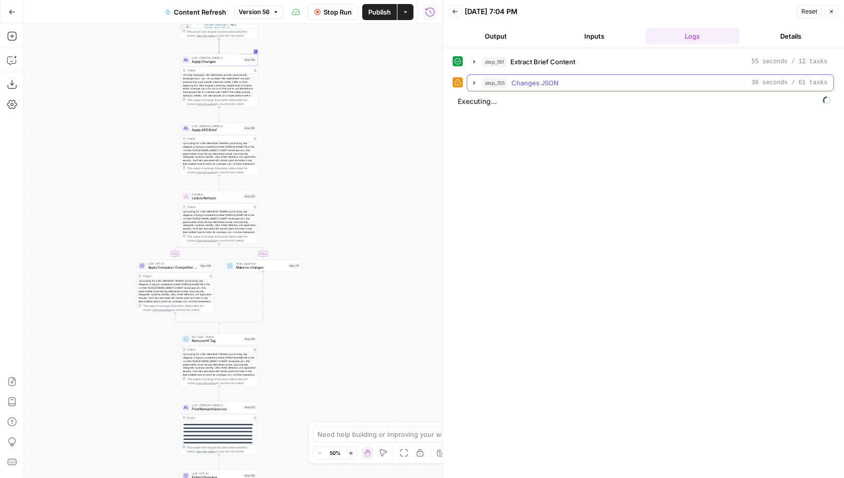
click at [583, 78] on div "step_155 Changes JSON 36 seconds / 61 tasks" at bounding box center [654, 83] width 345 height 10
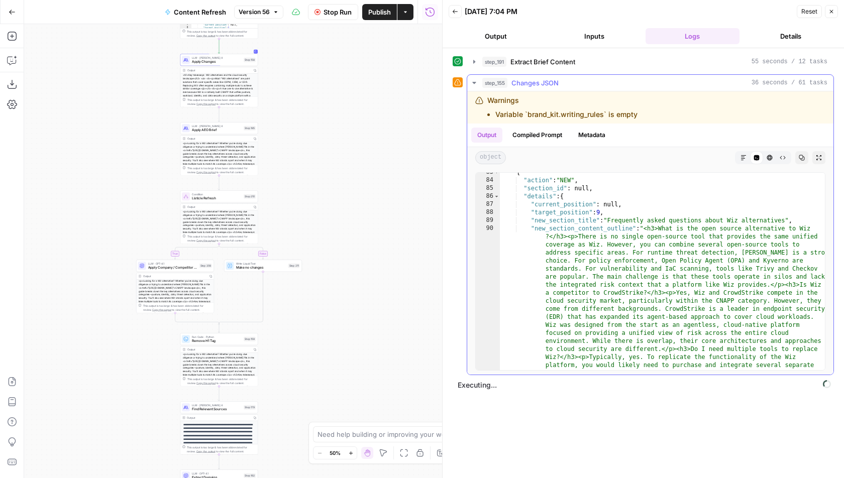
scroll to position [907, 0]
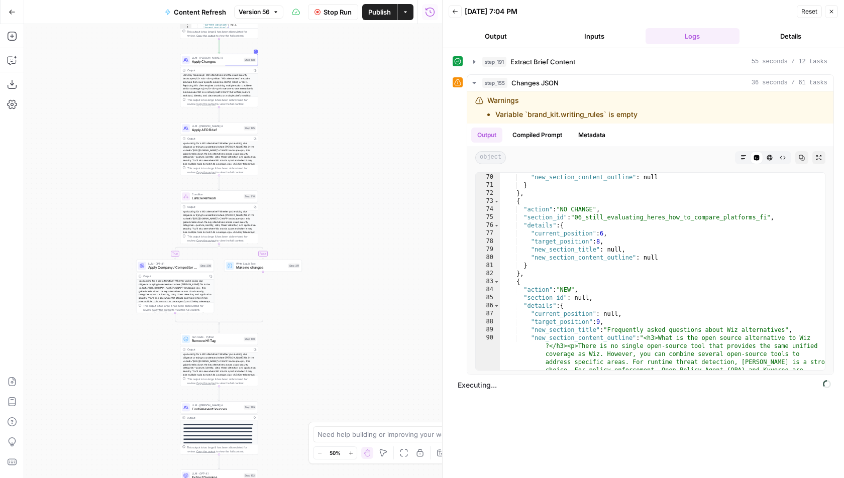
click at [458, 12] on button "Back" at bounding box center [455, 11] width 13 height 13
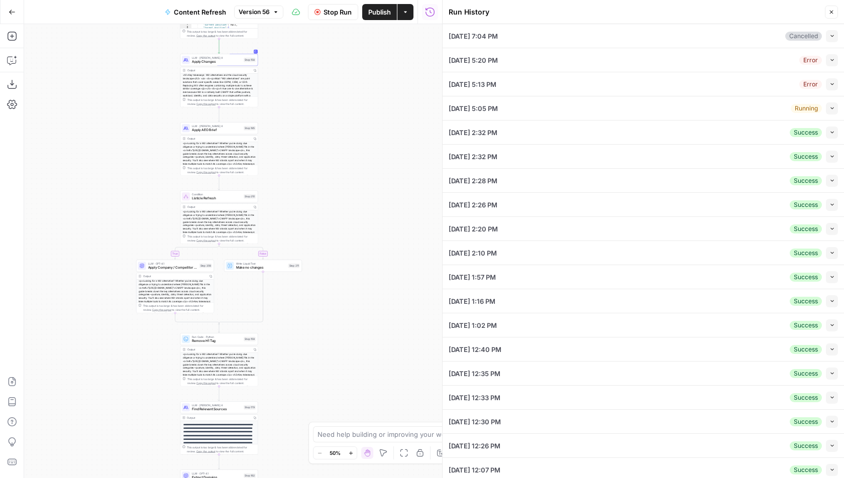
click at [613, 35] on icon "button" at bounding box center [832, 36] width 6 height 6
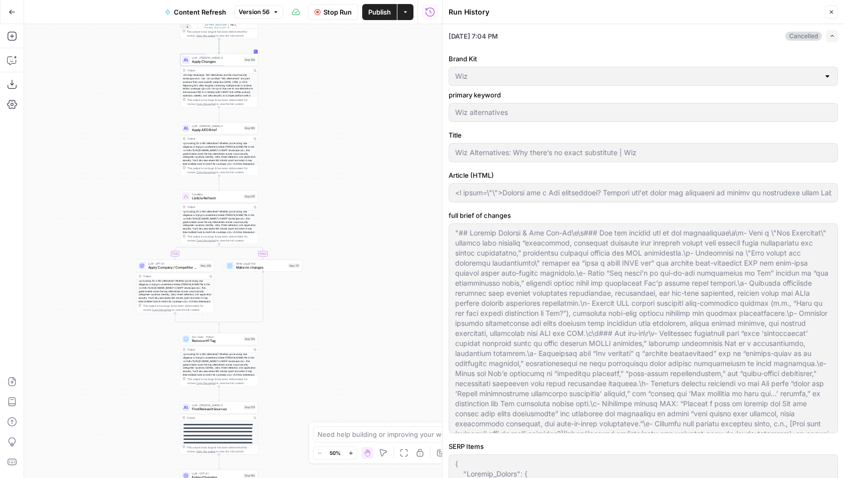
click at [613, 9] on icon "button" at bounding box center [831, 12] width 6 height 6
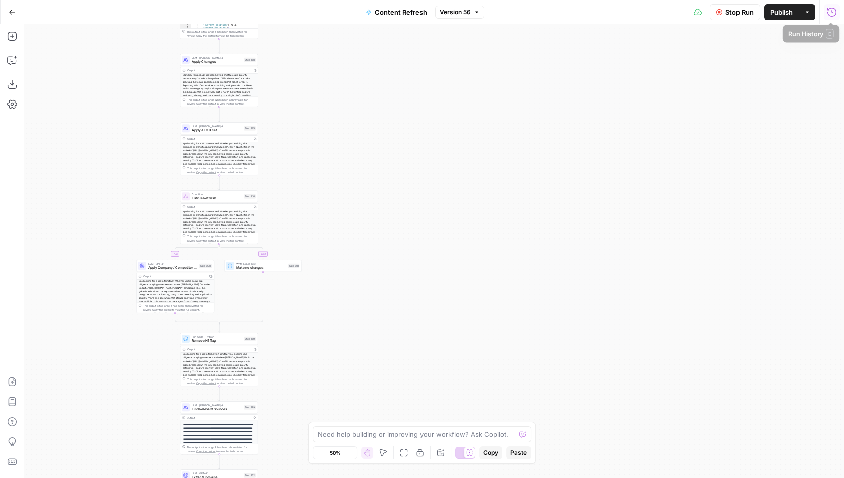
click at [613, 14] on icon "button" at bounding box center [832, 12] width 10 height 10
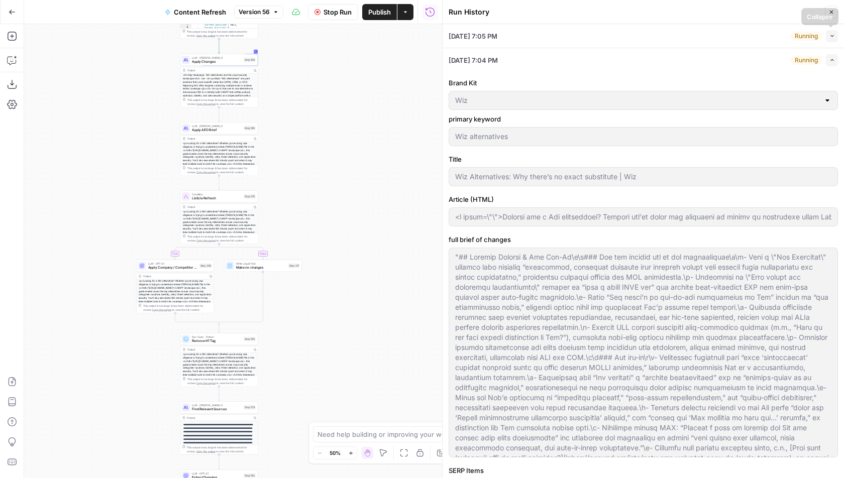
click at [613, 32] on button "Collapse" at bounding box center [832, 36] width 12 height 12
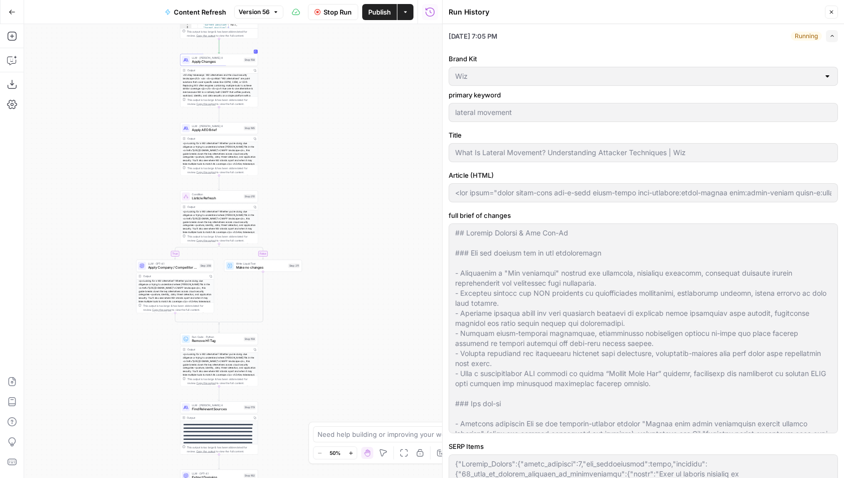
click at [613, 35] on button "Expand" at bounding box center [832, 36] width 12 height 12
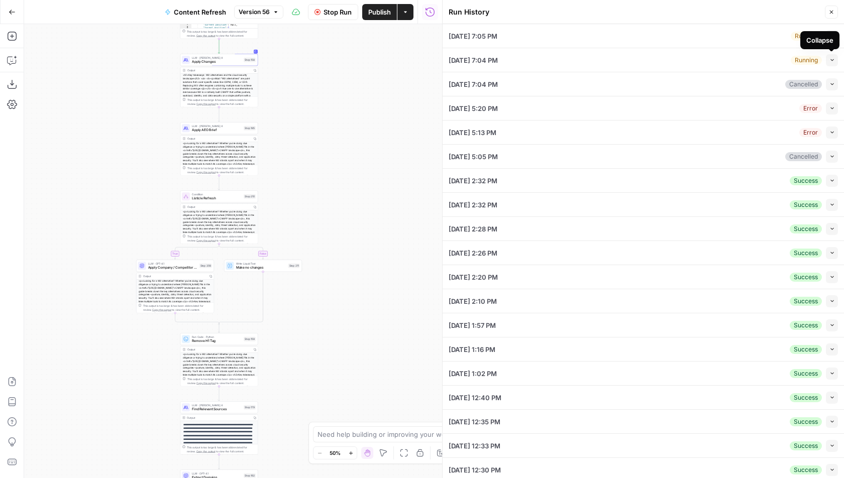
click at [613, 54] on button "Collapse" at bounding box center [832, 60] width 12 height 12
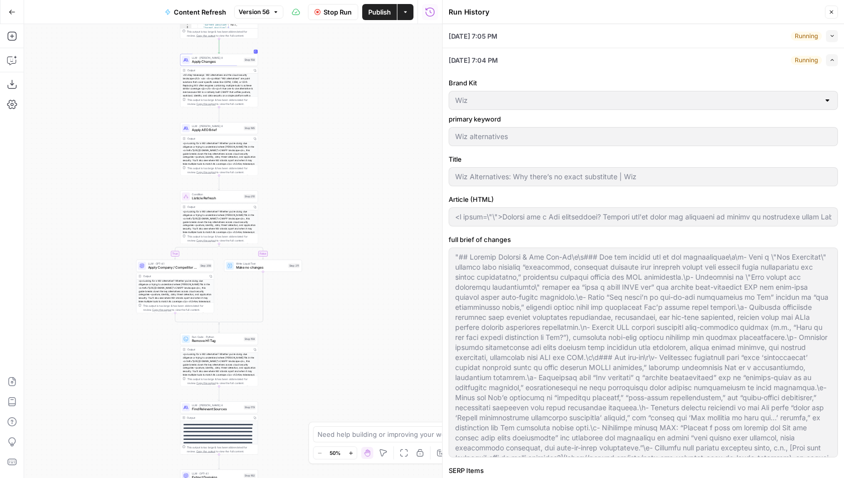
click at [613, 54] on button "Expand" at bounding box center [832, 60] width 12 height 12
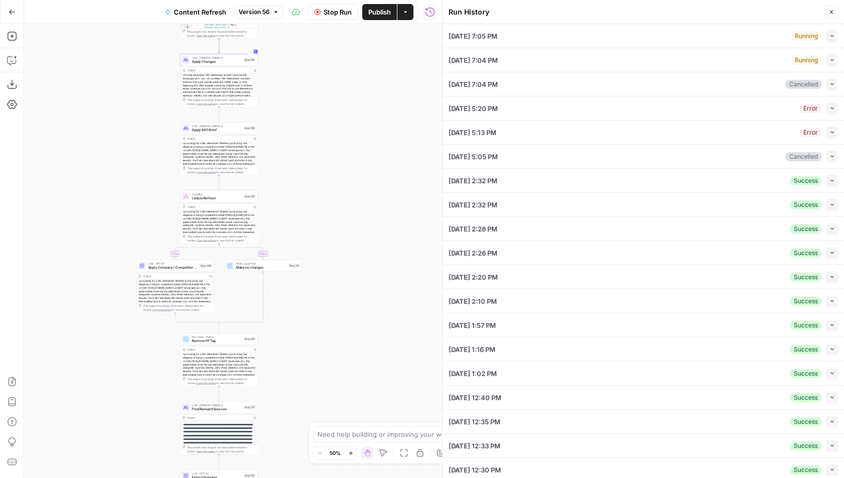
click at [613, 43] on div "09/15/25 at 7:05 PM Running Collapse" at bounding box center [643, 36] width 389 height 24
click at [613, 42] on div "09/15/25 at 7:05 PM Running Collapse" at bounding box center [643, 36] width 389 height 24
click at [613, 40] on button "Collapse" at bounding box center [832, 36] width 12 height 12
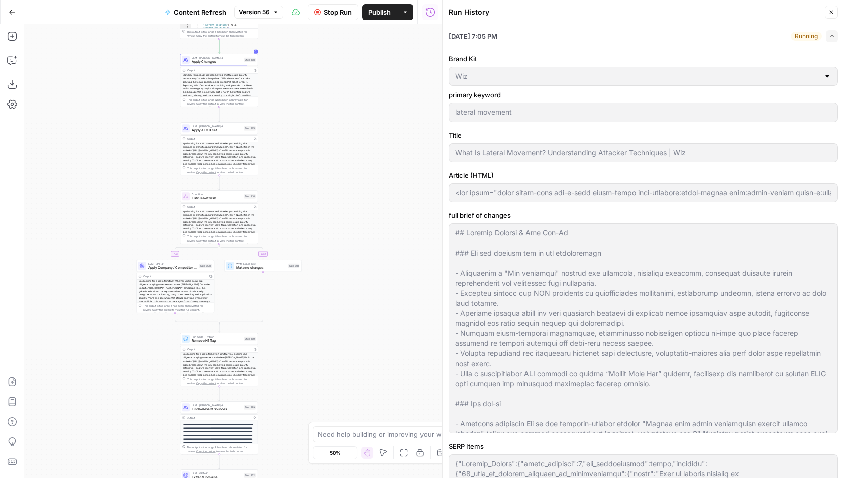
click at [613, 40] on button "Expand" at bounding box center [832, 36] width 12 height 12
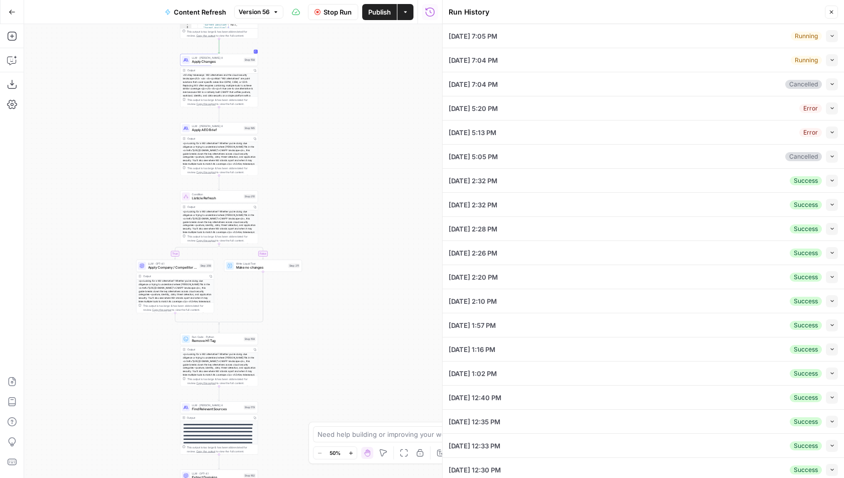
click at [613, 58] on icon "button" at bounding box center [832, 60] width 6 height 6
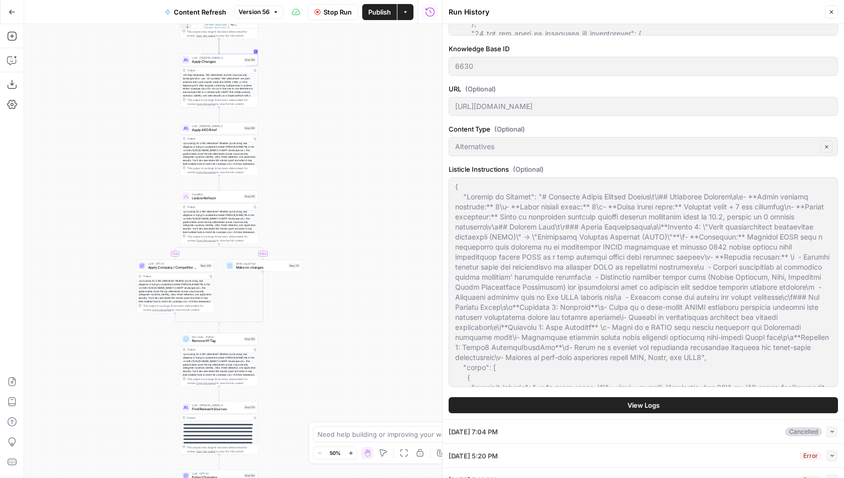
scroll to position [799, 0]
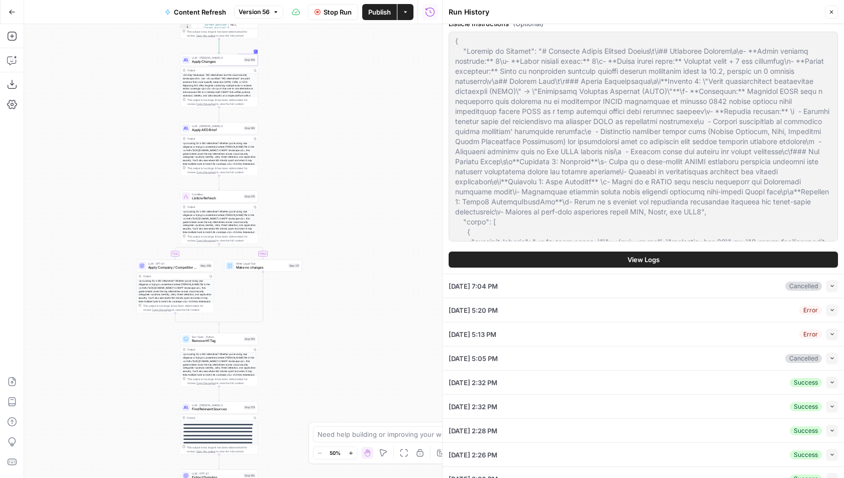
click at [613, 264] on button "View Logs" at bounding box center [643, 260] width 389 height 16
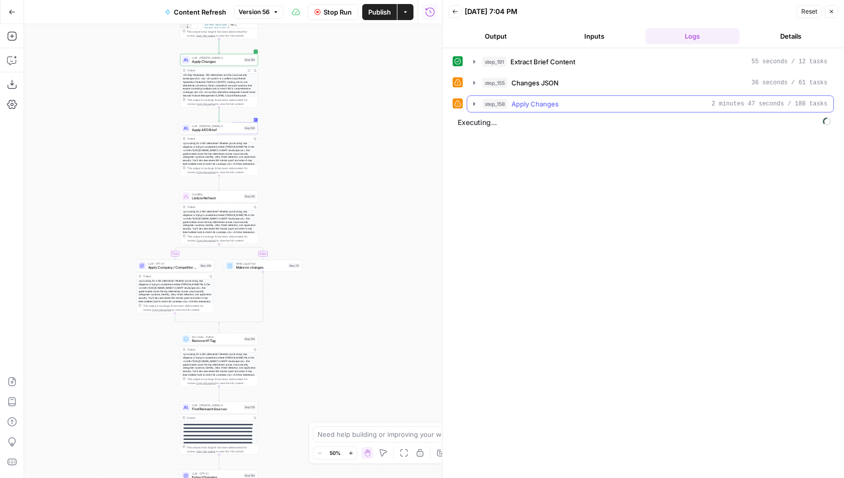
click at [554, 101] on span "Apply Changes" at bounding box center [534, 104] width 47 height 10
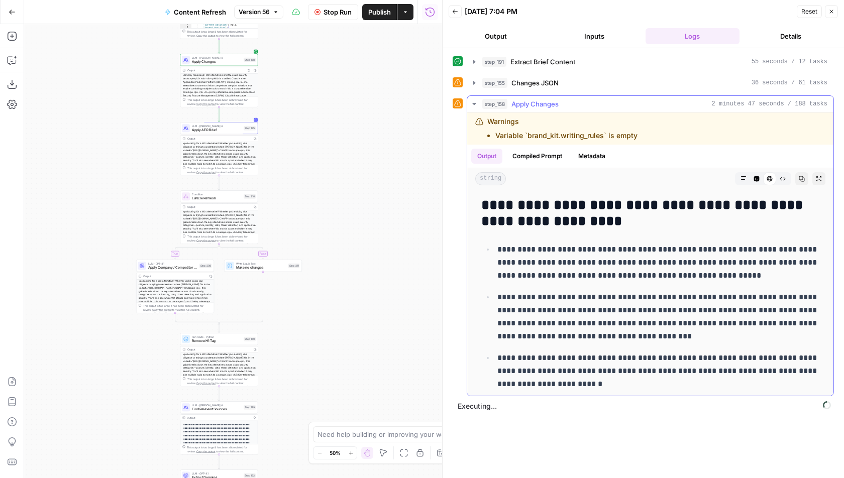
click at [613, 176] on icon "button" at bounding box center [743, 179] width 6 height 6
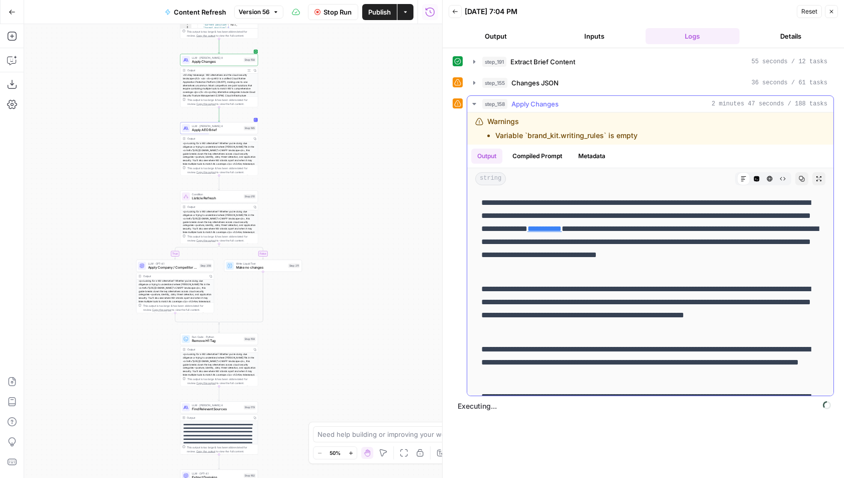
scroll to position [305, 0]
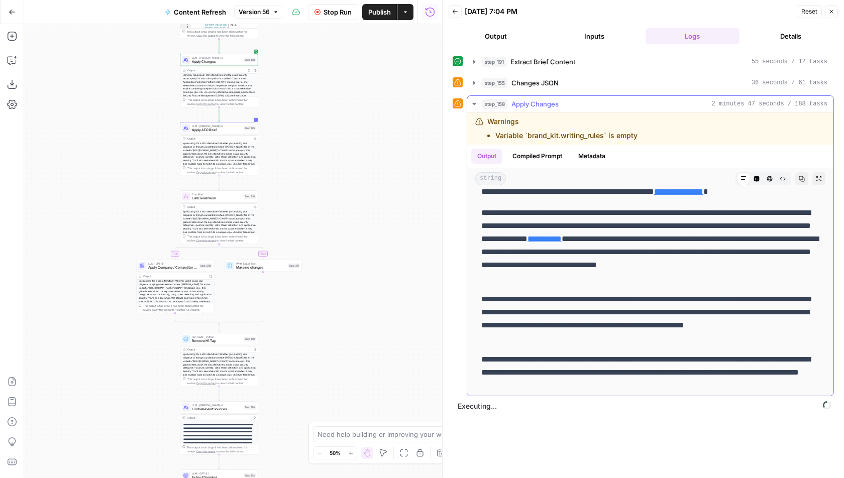
click at [613, 176] on icon "button" at bounding box center [819, 179] width 6 height 6
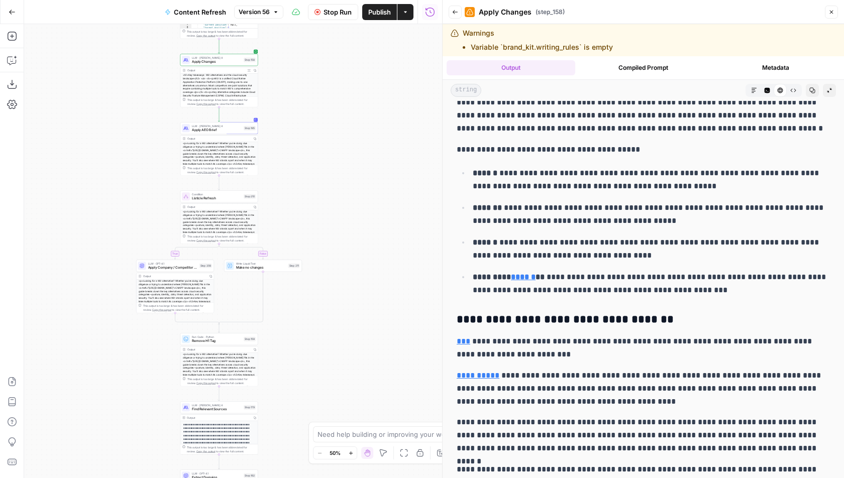
scroll to position [32, 0]
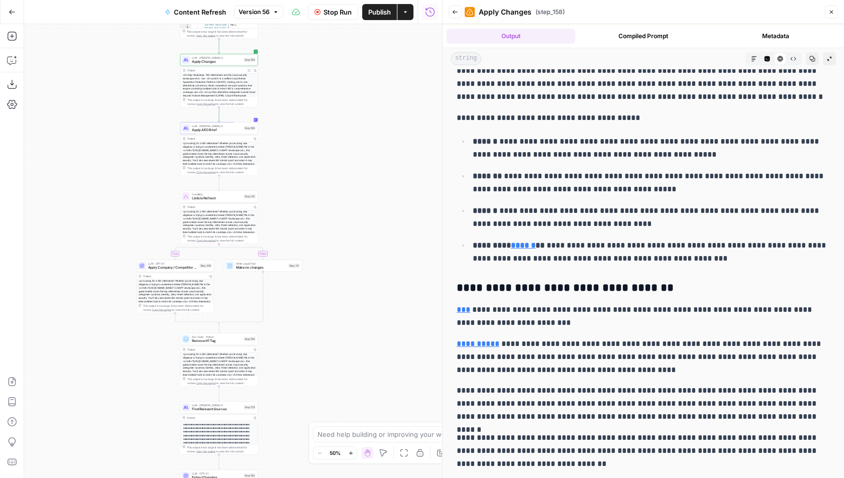
click at [456, 11] on icon "button" at bounding box center [455, 12] width 6 height 6
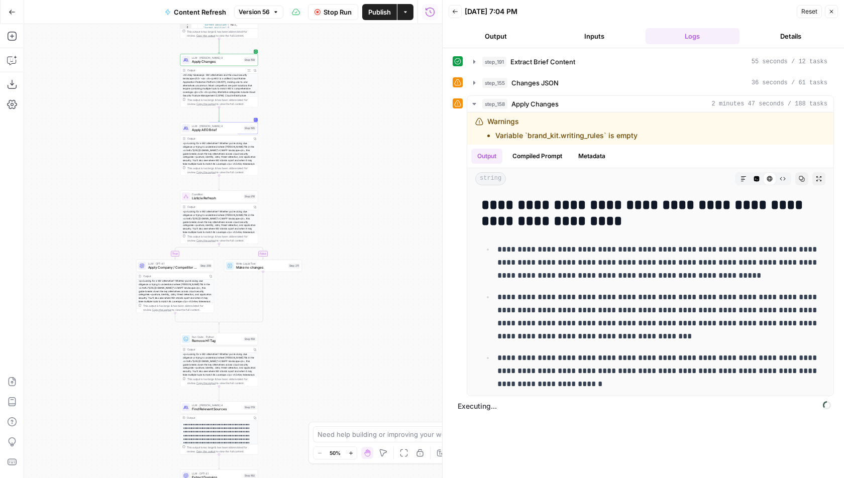
click at [613, 69] on div "step_191 Extract Brief Content 55 seconds / 12 tasks" at bounding box center [650, 61] width 367 height 17
click at [613, 66] on button "step_191 Extract Brief Content 55 seconds / 12 tasks" at bounding box center [650, 62] width 366 height 16
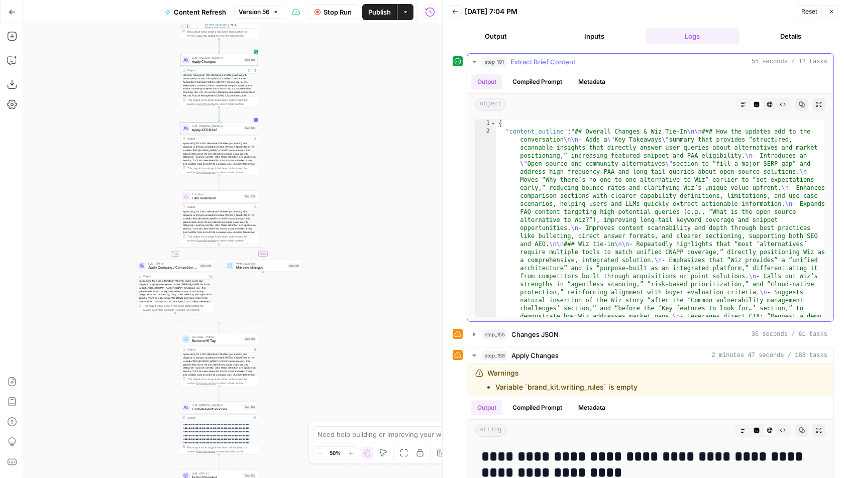
click at [613, 66] on button "step_191 Extract Brief Content 55 seconds / 12 tasks" at bounding box center [650, 62] width 366 height 16
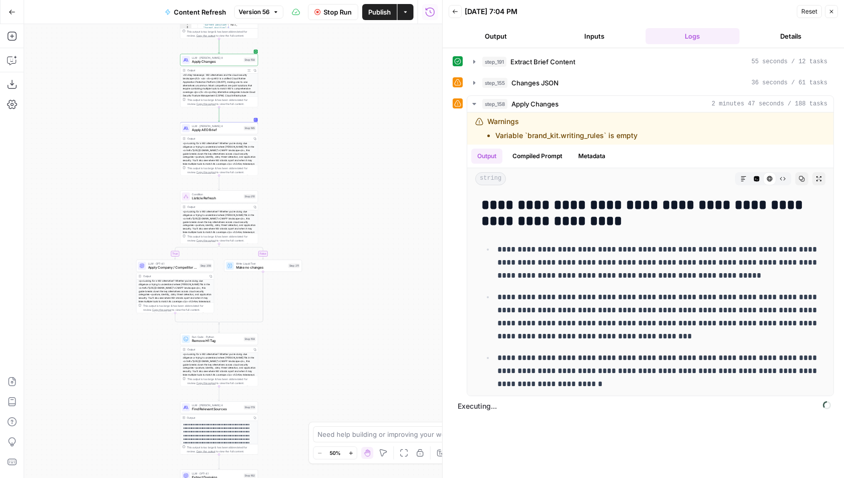
click at [613, 37] on button "Inputs" at bounding box center [594, 36] width 94 height 16
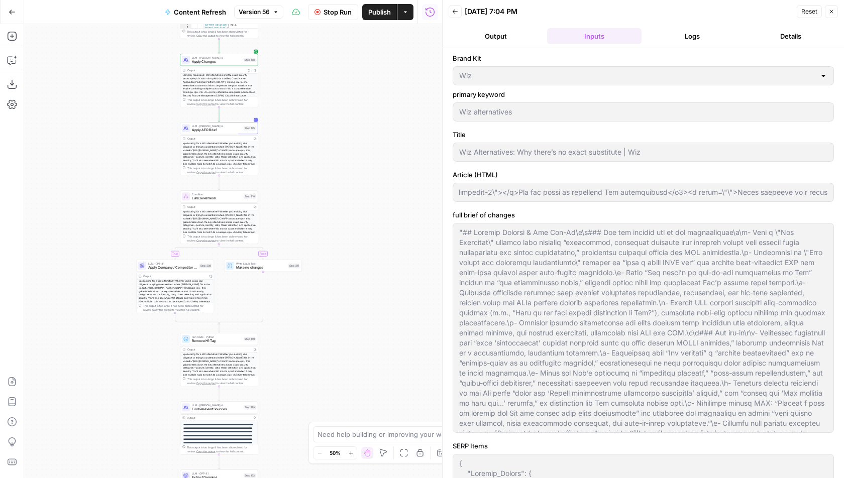
scroll to position [0, 2277]
drag, startPoint x: 455, startPoint y: 188, endPoint x: 843, endPoint y: 196, distance: 388.4
click at [613, 196] on div "Brand Kit Wiz primary keyword Wiz alternatives Title Wiz Alternatives: Why ther…" at bounding box center [643, 263] width 401 height 430
click at [613, 14] on icon "button" at bounding box center [831, 12] width 6 height 6
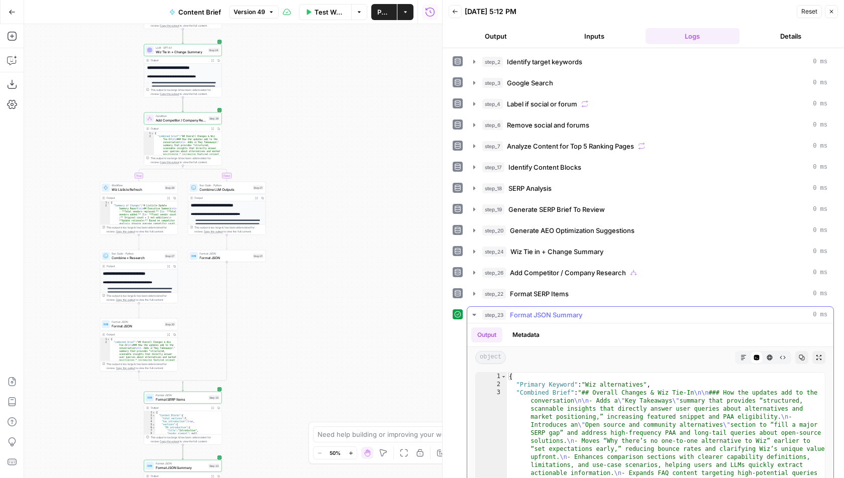
click at [681, 310] on div "step_23 Format JSON Summary 0 ms" at bounding box center [654, 315] width 345 height 10
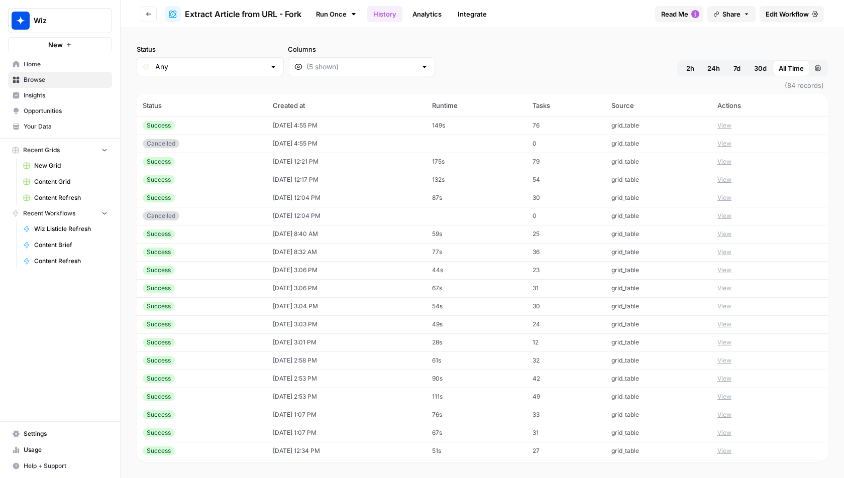
click at [77, 62] on span "Home" at bounding box center [66, 64] width 84 height 9
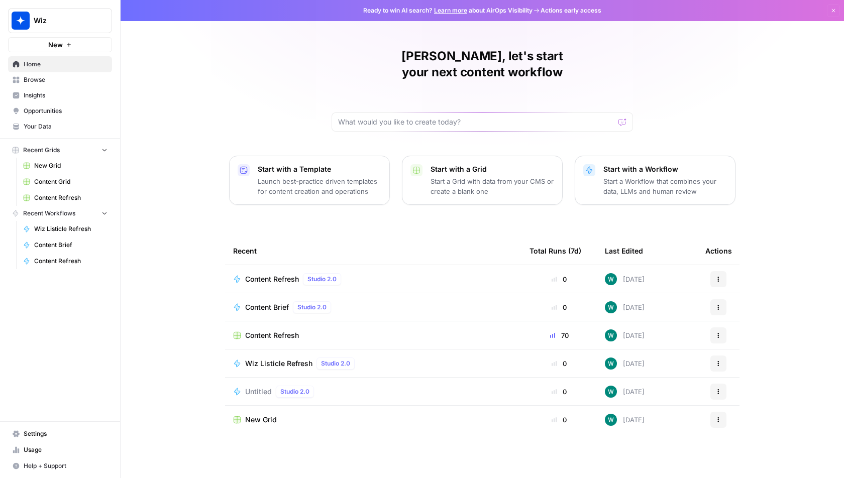
click at [275, 331] on span "Content Refresh" at bounding box center [272, 336] width 54 height 10
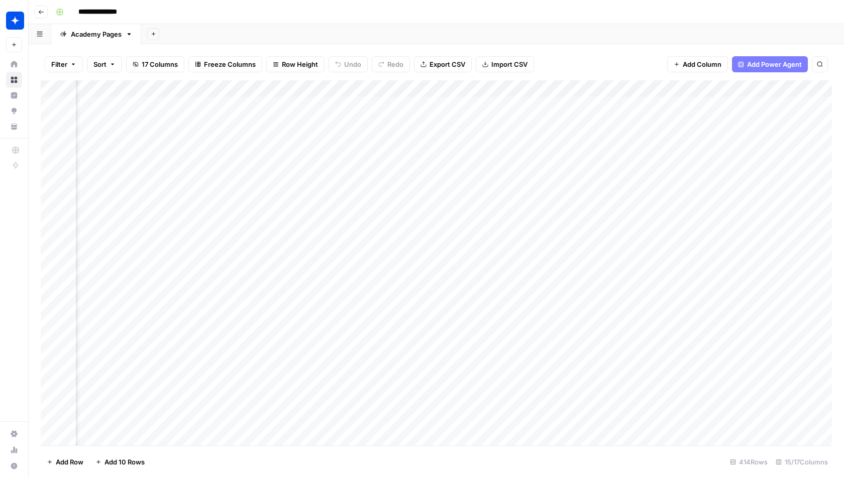
scroll to position [0, 751]
click at [534, 174] on div "Add Column" at bounding box center [436, 263] width 791 height 366
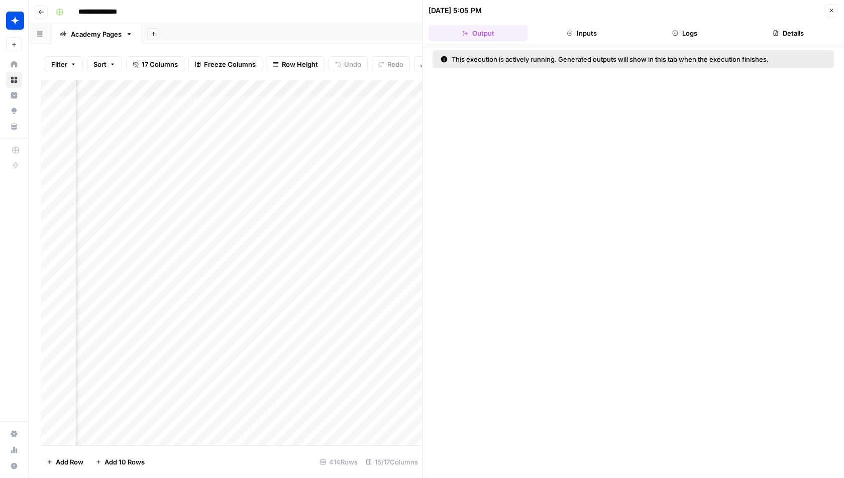
click at [789, 39] on button "Details" at bounding box center [787, 33] width 99 height 16
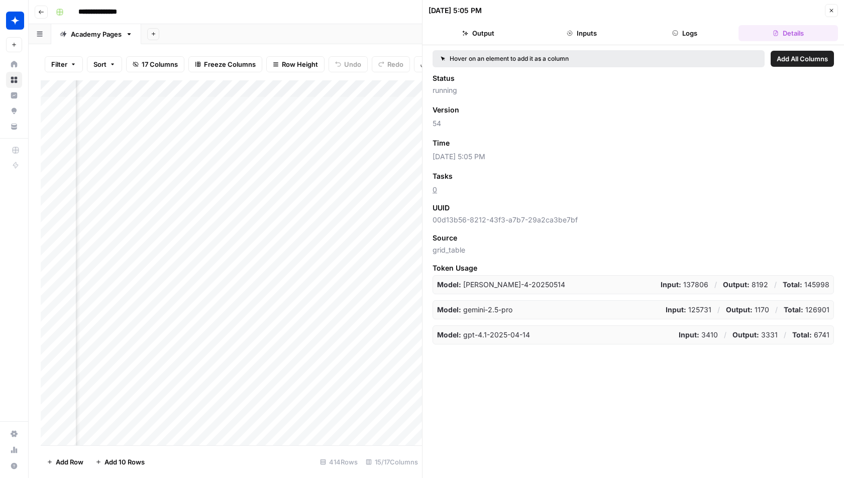
click at [616, 33] on button "Inputs" at bounding box center [581, 33] width 99 height 16
click at [680, 33] on button "Logs" at bounding box center [684, 33] width 99 height 16
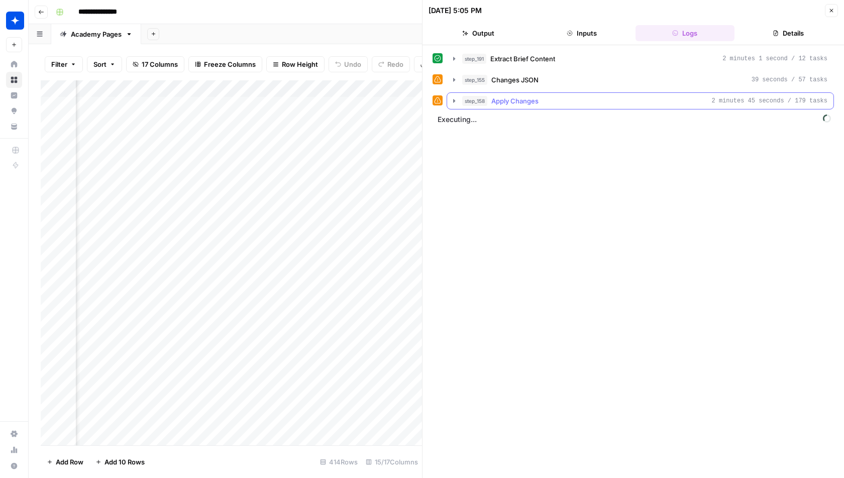
click at [717, 93] on button "step_158 Apply Changes 2 minutes 45 seconds / 179 tasks" at bounding box center [640, 101] width 386 height 16
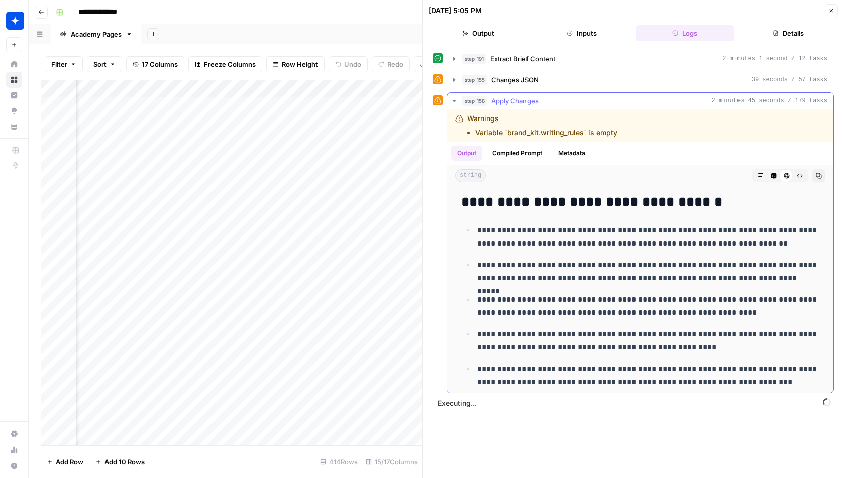
click at [717, 93] on button "step_158 Apply Changes 2 minutes 45 seconds / 179 tasks" at bounding box center [640, 101] width 386 height 16
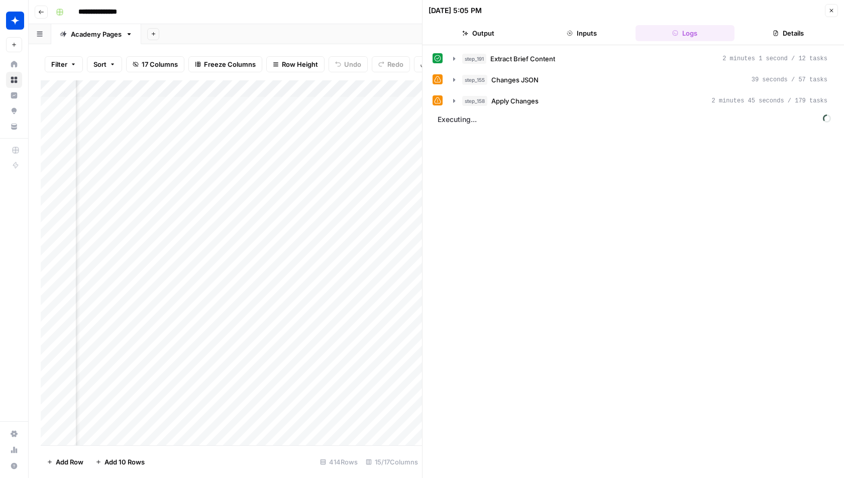
click at [832, 14] on button "Close" at bounding box center [831, 10] width 13 height 13
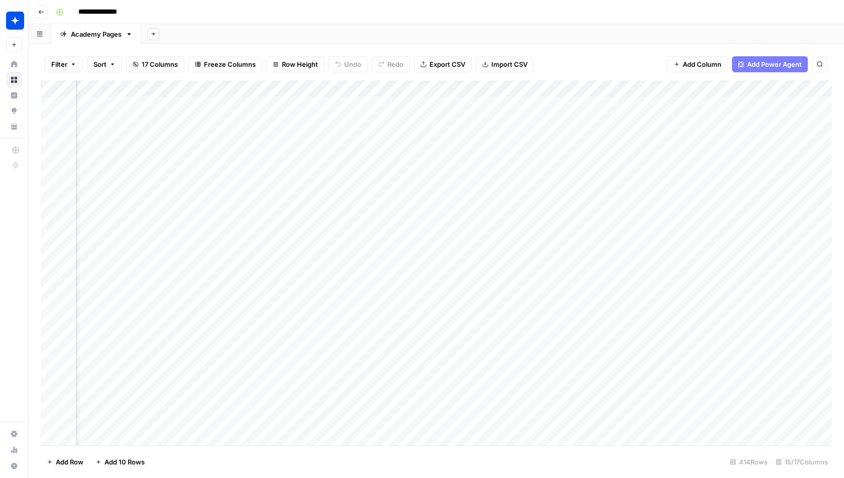
click at [546, 175] on div "Add Column" at bounding box center [436, 263] width 791 height 366
click at [543, 173] on div "Add Column" at bounding box center [436, 263] width 791 height 366
click at [501, 120] on div "Add Column" at bounding box center [436, 263] width 791 height 366
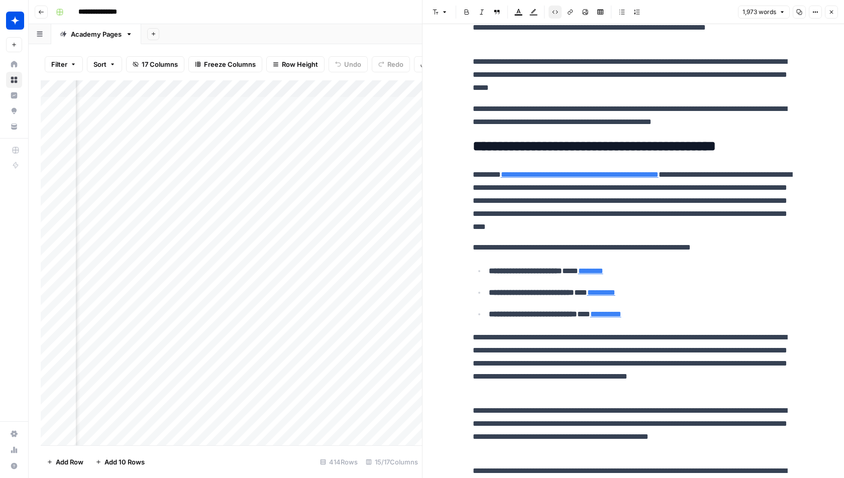
scroll to position [0, 309]
click at [247, 119] on div "Add Column" at bounding box center [231, 263] width 381 height 366
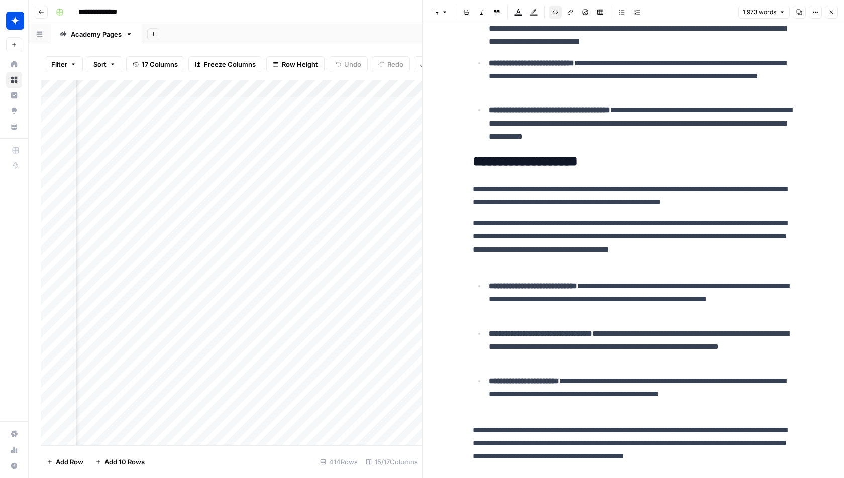
scroll to position [3080, 0]
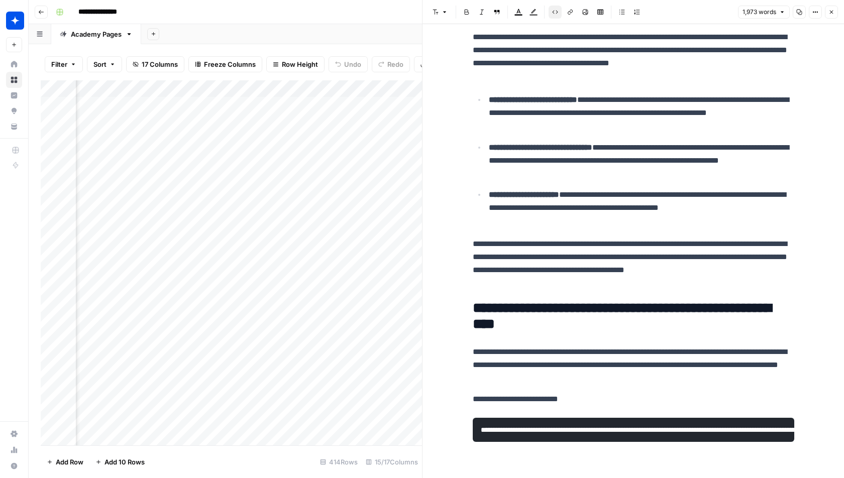
click at [312, 121] on div "Add Column" at bounding box center [231, 263] width 381 height 366
click at [350, 125] on div "Add Column" at bounding box center [231, 263] width 381 height 366
click at [388, 123] on div "Add Column" at bounding box center [231, 263] width 381 height 366
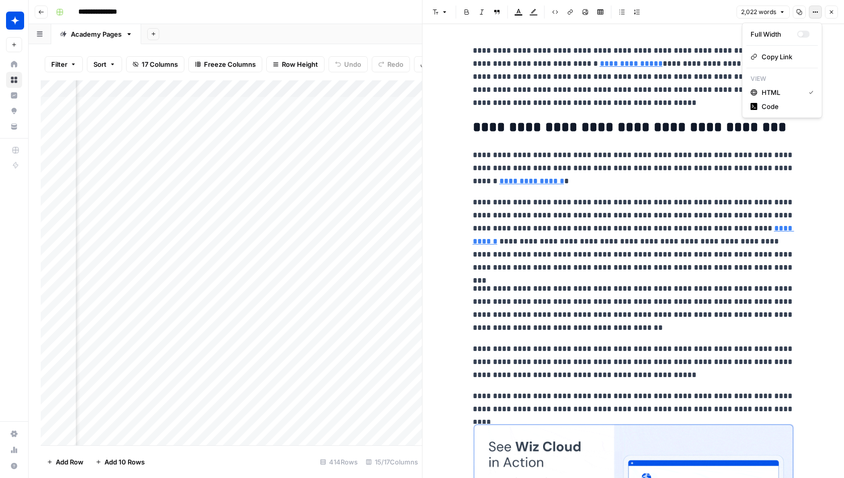
click at [814, 13] on icon "button" at bounding box center [815, 12] width 6 height 6
click at [770, 110] on span "Code" at bounding box center [786, 106] width 48 height 10
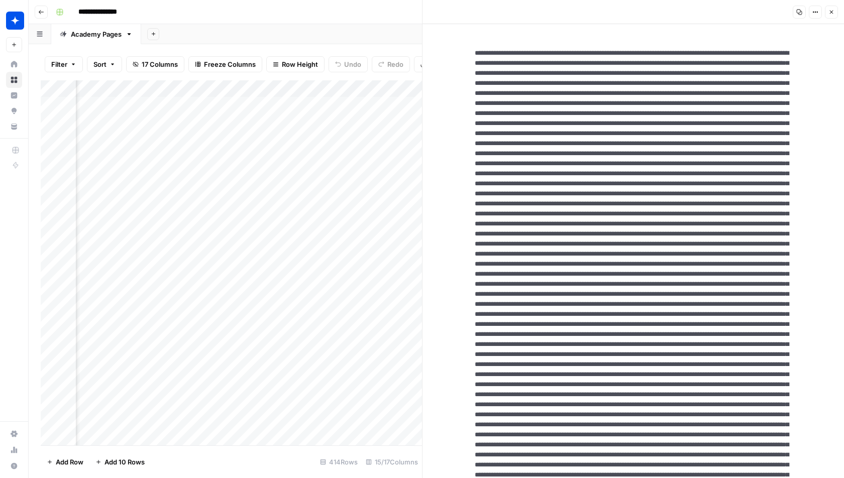
click at [798, 18] on button "Copy" at bounding box center [799, 12] width 13 height 13
click at [829, 15] on button "Close" at bounding box center [831, 12] width 13 height 13
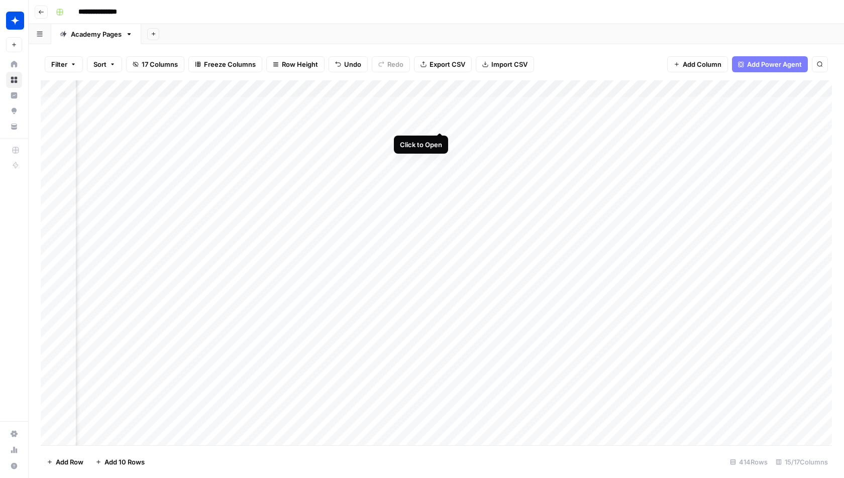
scroll to position [0, 635]
click at [659, 122] on div "Add Column" at bounding box center [436, 263] width 791 height 366
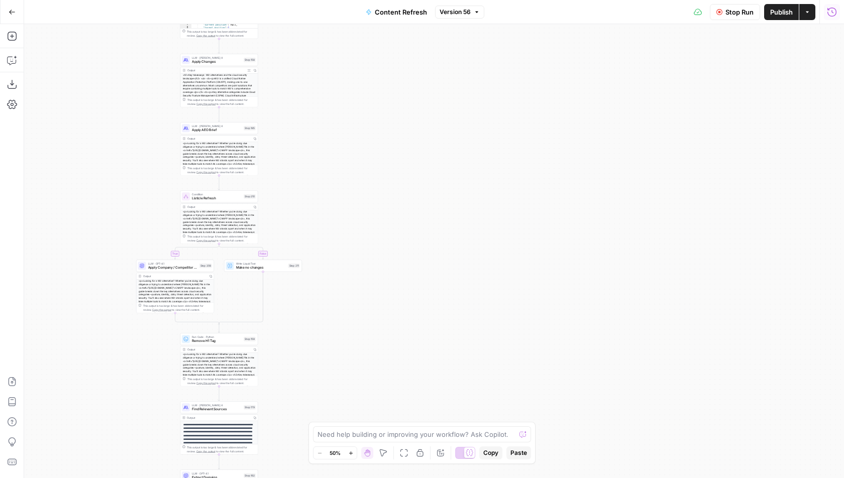
click at [740, 15] on span "Stop Run" at bounding box center [739, 12] width 28 height 10
click at [830, 6] on button "Run History" at bounding box center [832, 12] width 16 height 16
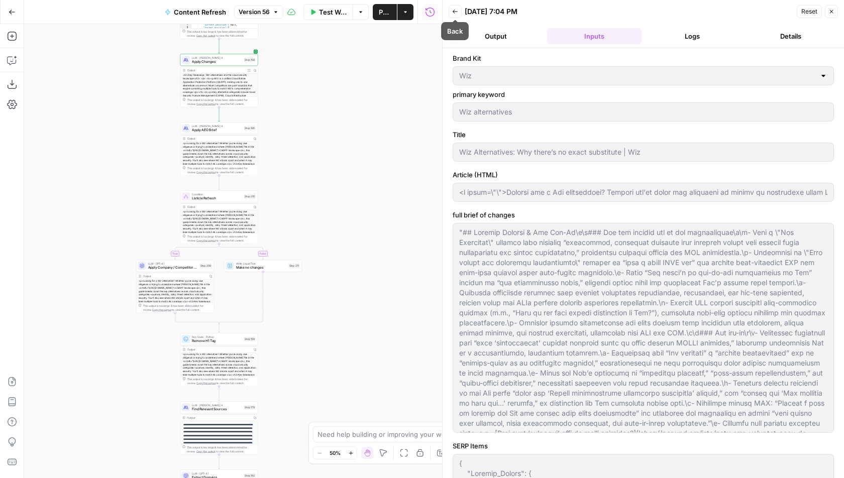
click at [455, 14] on button "Back" at bounding box center [455, 11] width 13 height 13
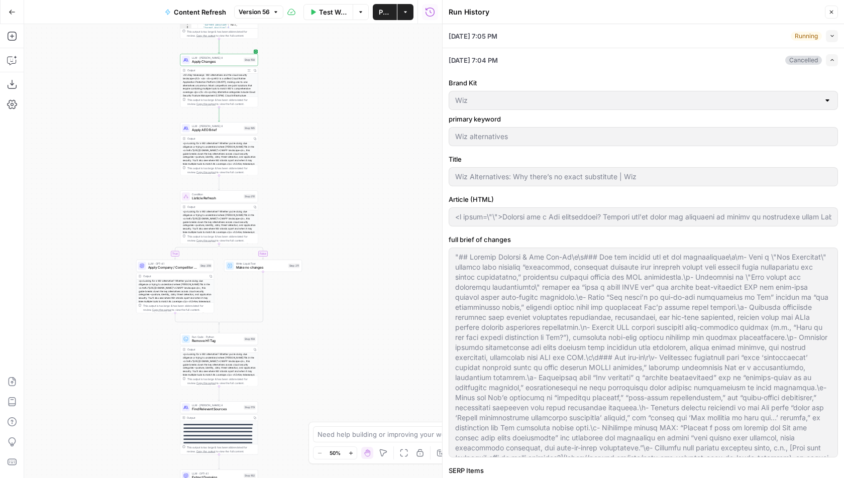
click at [833, 9] on icon "button" at bounding box center [831, 12] width 6 height 6
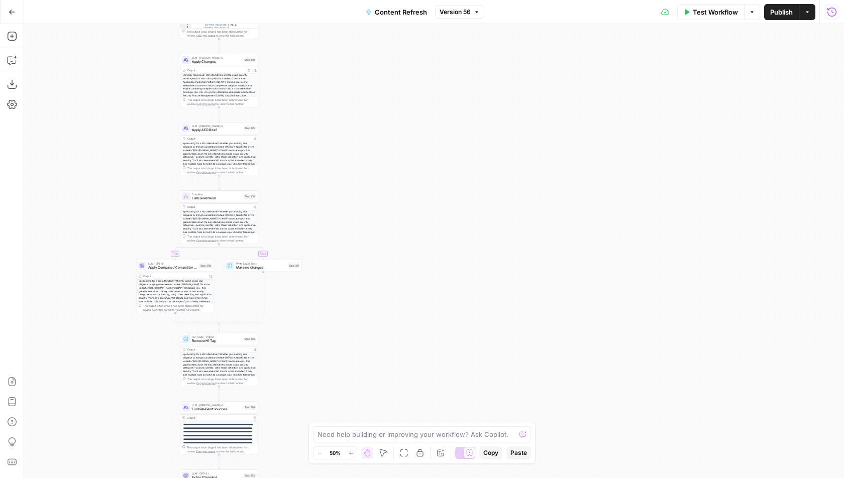
click at [714, 14] on span "Test Workflow" at bounding box center [715, 12] width 45 height 10
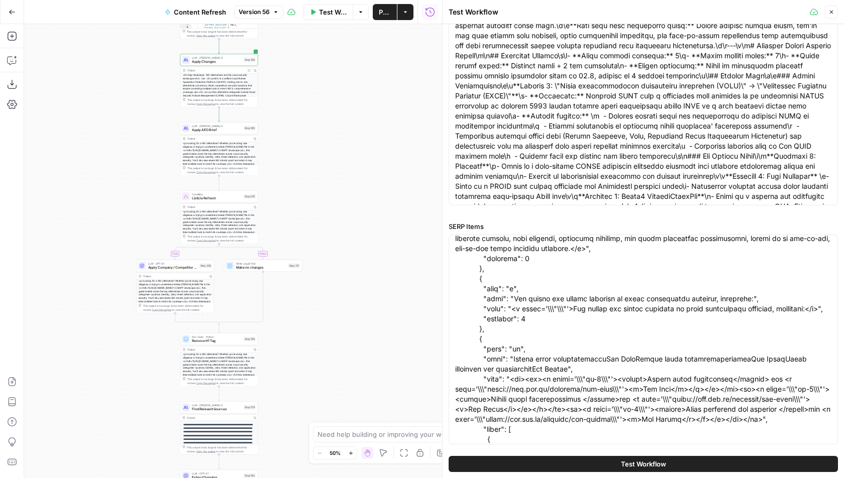
scroll to position [1961, 0]
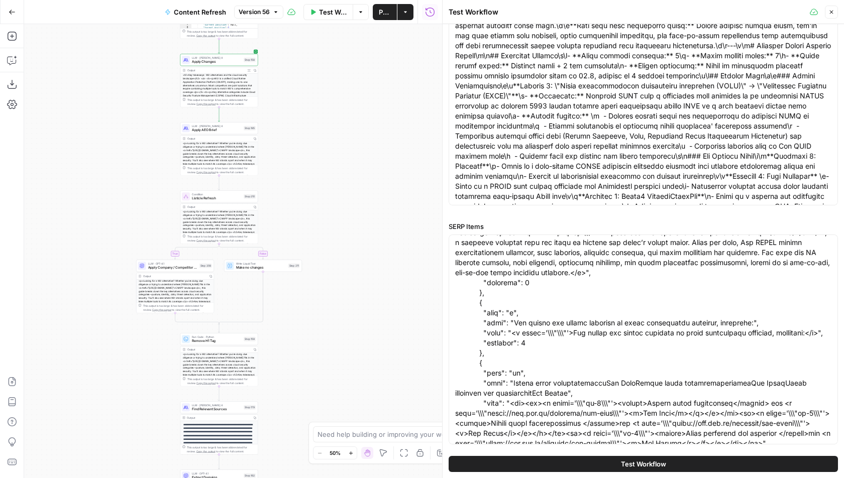
click at [604, 199] on div at bounding box center [643, 100] width 389 height 210
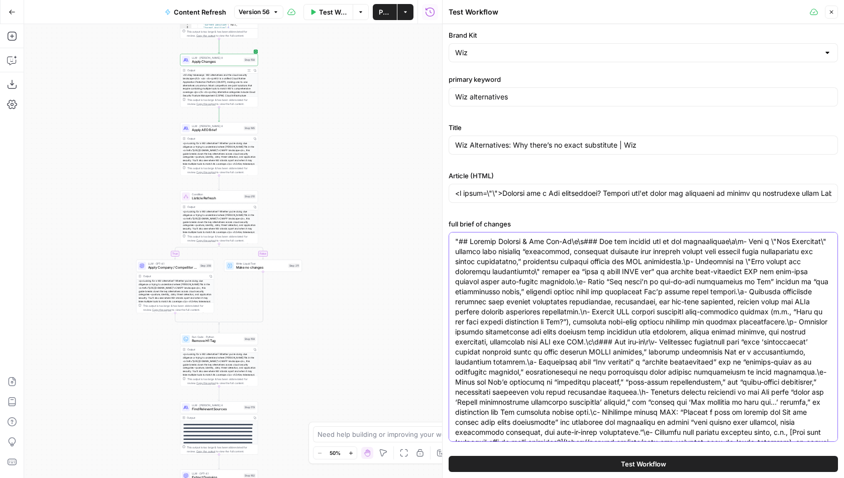
click at [622, 191] on input "Article (HTML)" at bounding box center [643, 193] width 376 height 10
paste input """>Looking for a Wiz alternative? Whether you're doing due diligence or trying …"
type input "<p class="">Looking for a Wiz alternative? Whether you're doing due diligence o…"
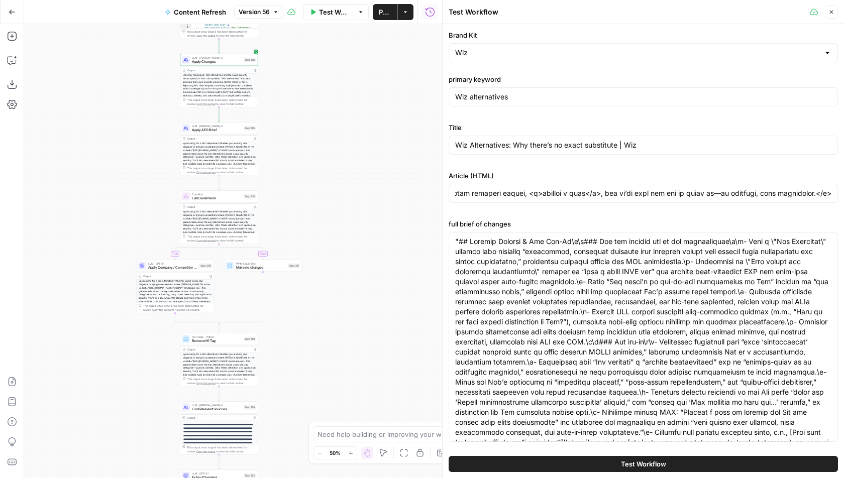
scroll to position [0, 0]
click at [566, 459] on button "Test Workflow" at bounding box center [643, 464] width 389 height 16
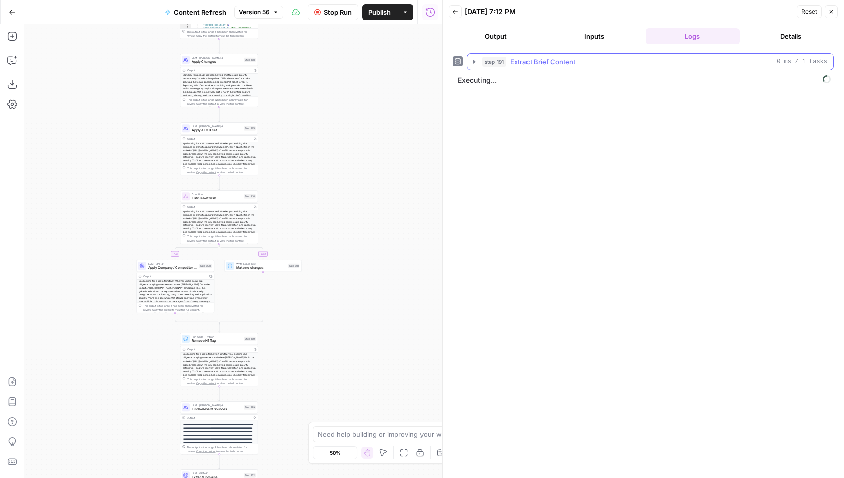
click at [562, 57] on span "Extract Brief Content" at bounding box center [542, 62] width 65 height 10
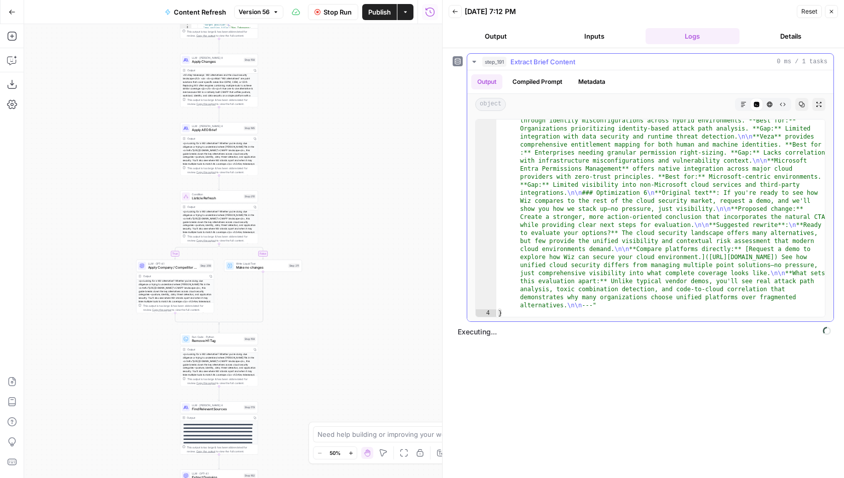
scroll to position [1513, 0]
click at [580, 55] on button "step_191 Extract Brief Content 0 ms / 1 tasks" at bounding box center [650, 62] width 366 height 16
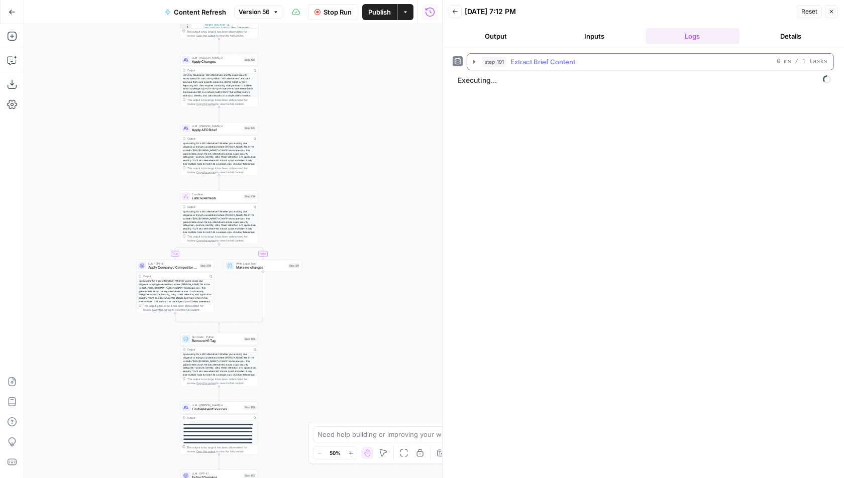
click at [580, 55] on button "step_191 Extract Brief Content 0 ms / 1 tasks" at bounding box center [650, 62] width 366 height 16
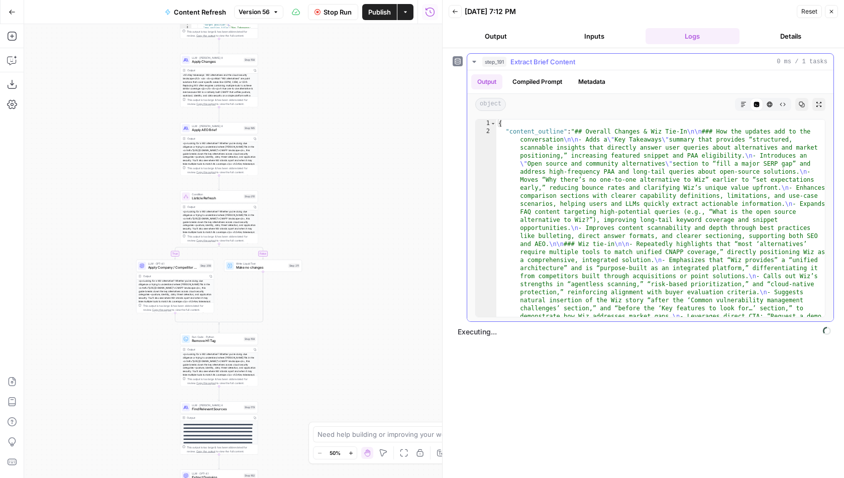
click at [591, 67] on button "step_191 Extract Brief Content 0 ms / 1 tasks" at bounding box center [650, 62] width 366 height 16
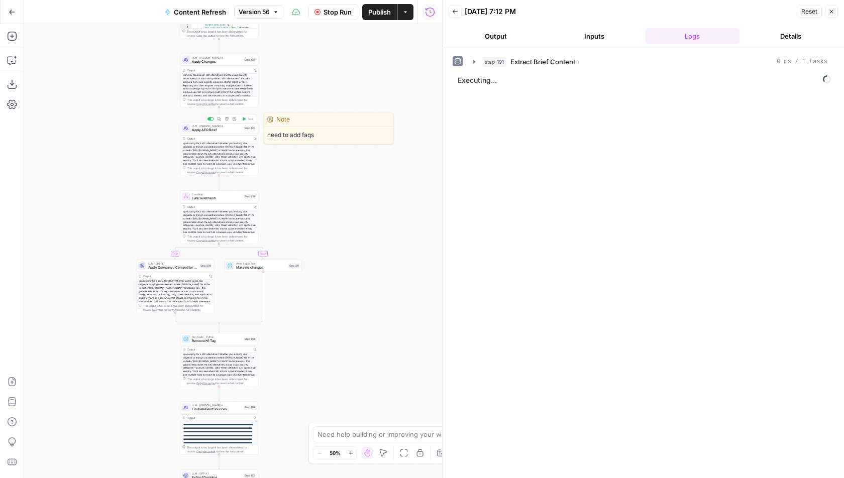
click at [229, 131] on span "Apply AEO Brief" at bounding box center [217, 130] width 50 height 5
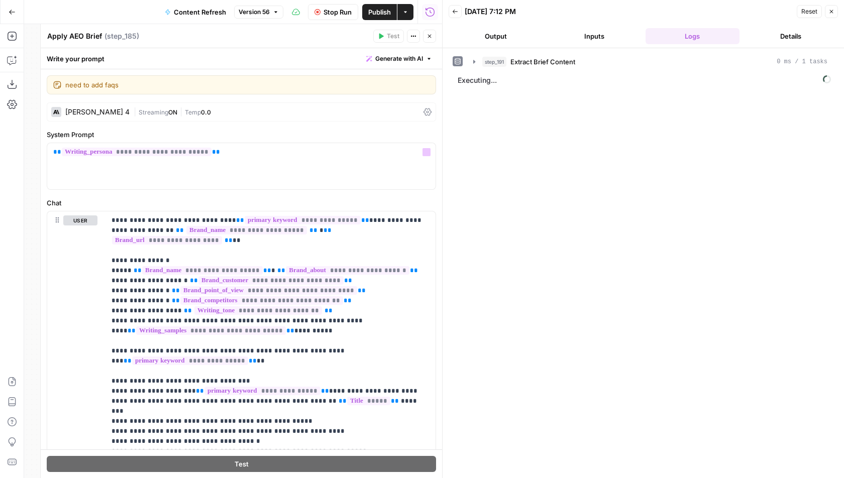
click at [430, 119] on div "Claude Sonnet 4 | Streaming ON | Temp 0.0" at bounding box center [241, 111] width 389 height 19
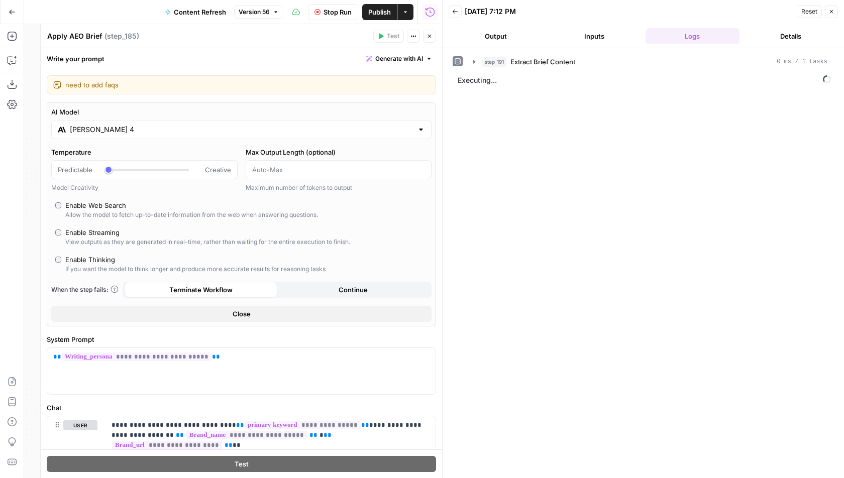
click at [429, 35] on icon "button" at bounding box center [429, 36] width 6 height 6
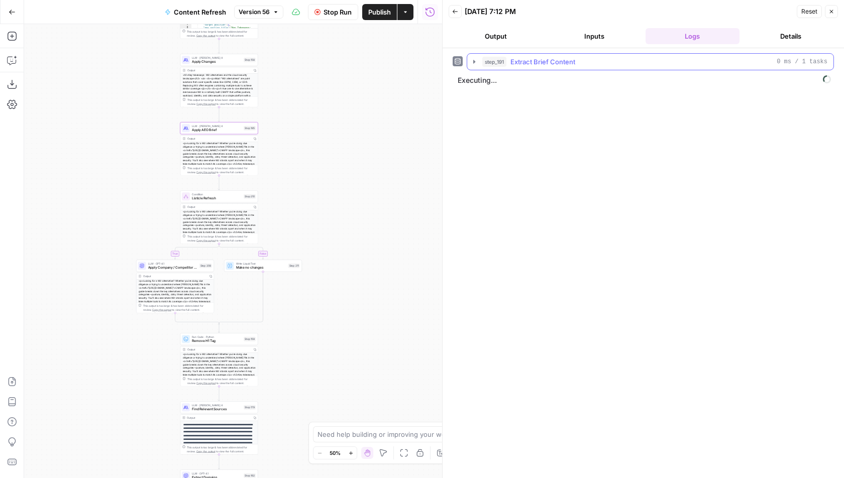
click at [538, 63] on span "Extract Brief Content" at bounding box center [542, 62] width 65 height 10
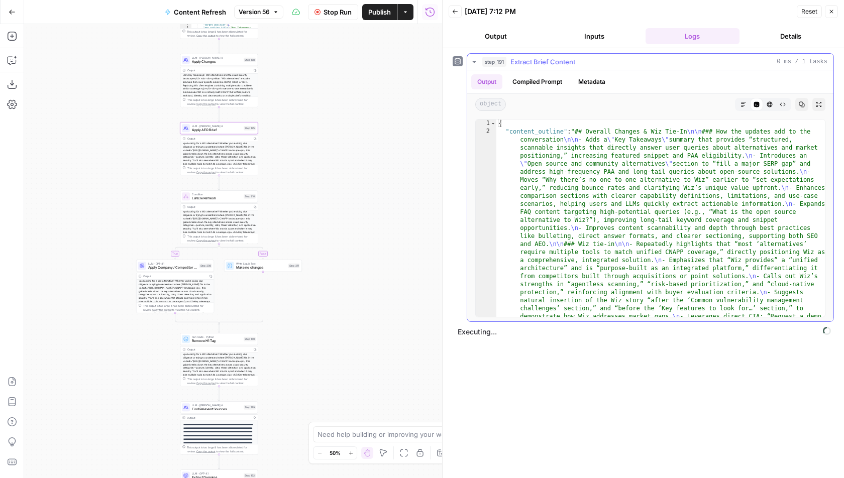
click at [540, 64] on span "Extract Brief Content" at bounding box center [542, 62] width 65 height 10
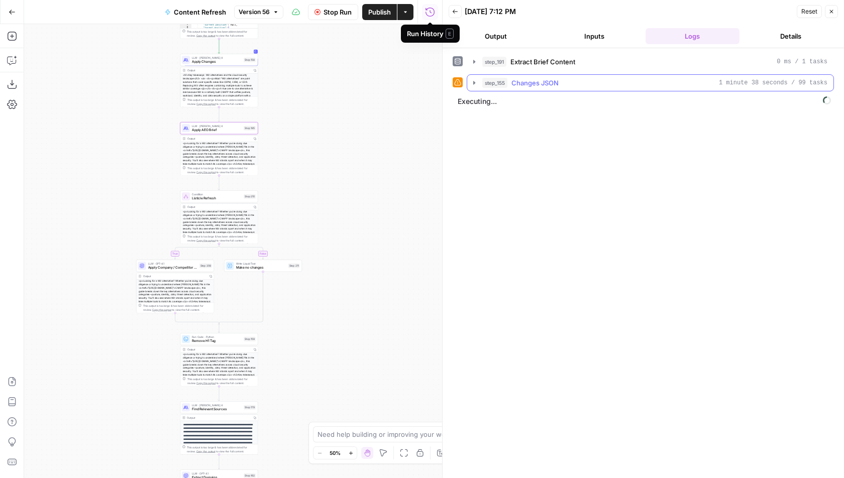
click at [559, 89] on button "step_155 Changes JSON 1 minute 38 seconds / 99 tasks" at bounding box center [650, 83] width 366 height 16
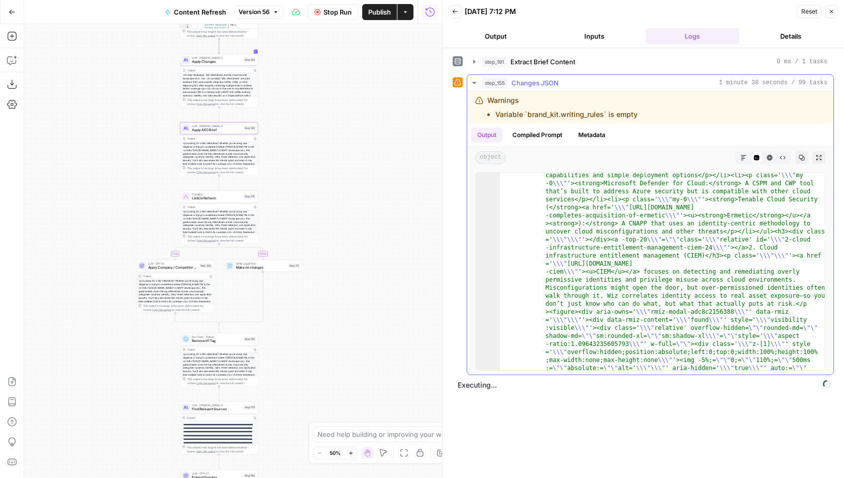
scroll to position [1777, 0]
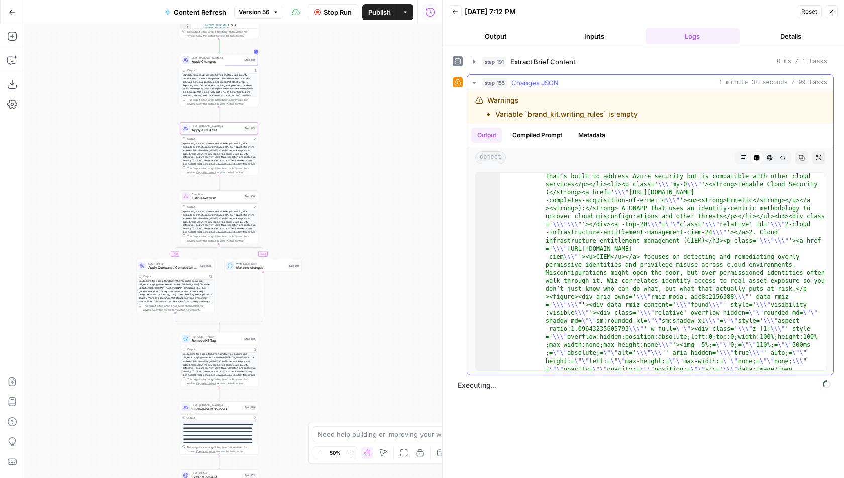
click at [746, 158] on icon "button" at bounding box center [743, 158] width 6 height 6
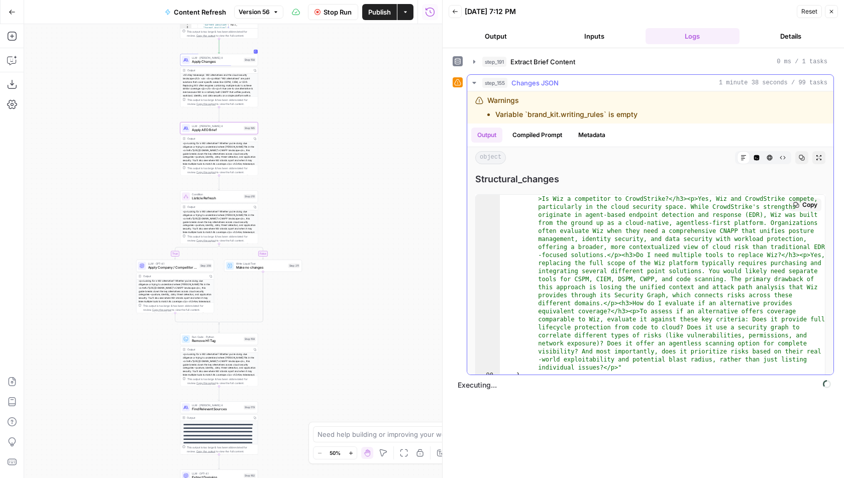
scroll to position [24, 0]
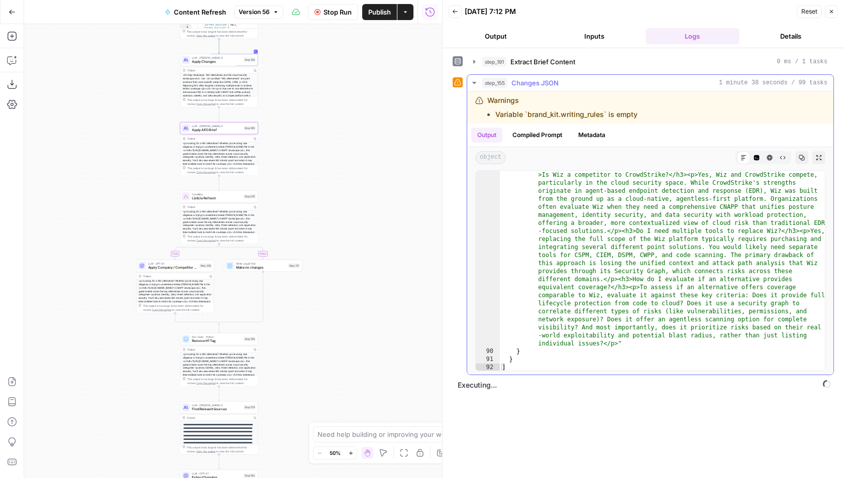
click at [641, 80] on div "step_155 Changes JSON 1 minute 38 seconds / 99 tasks" at bounding box center [654, 83] width 345 height 10
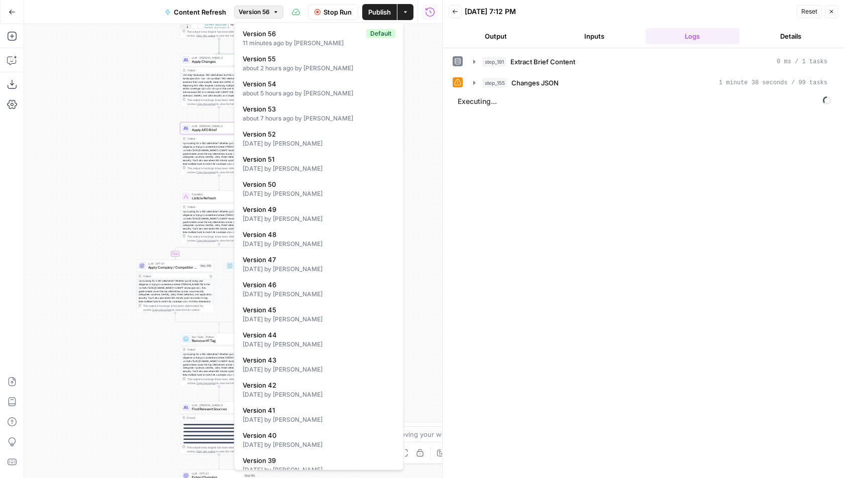
click at [247, 11] on span "Version 56" at bounding box center [254, 12] width 31 height 9
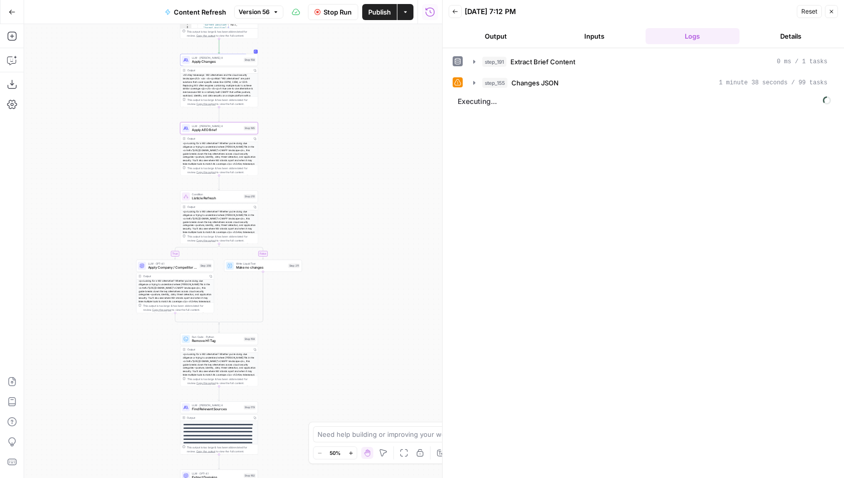
click at [247, 11] on span "Version 56" at bounding box center [254, 12] width 31 height 9
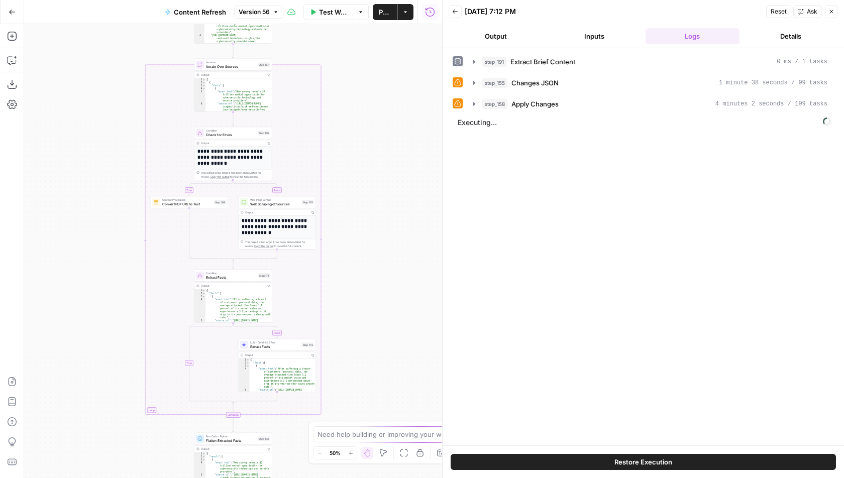
click at [608, 121] on span "Executing..." at bounding box center [644, 123] width 379 height 16
click at [608, 115] on span "Executing..." at bounding box center [644, 123] width 379 height 16
click at [632, 88] on button "step_155 Changes JSON 1 minute 38 seconds / 99 tasks" at bounding box center [650, 83] width 366 height 16
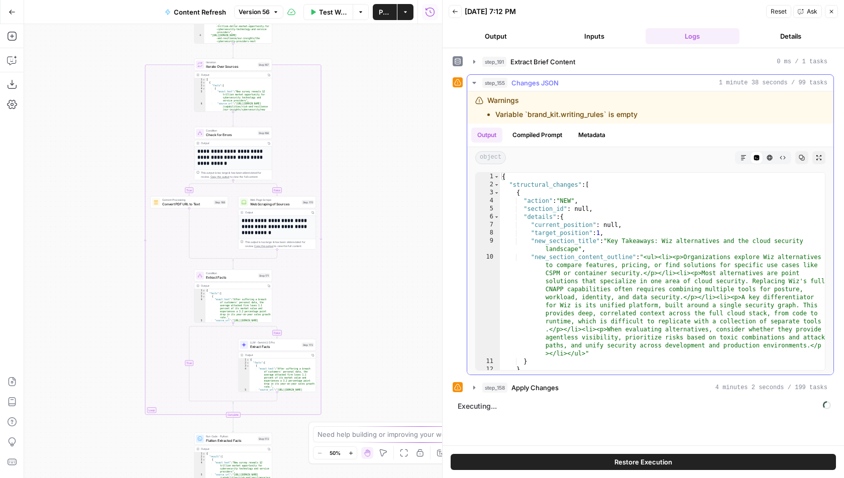
click at [812, 165] on div "object Markdown Code Editor HTML Viewer Raw Output Copy Expand Output" at bounding box center [650, 157] width 366 height 21
click at [820, 151] on button "Expand Output" at bounding box center [818, 157] width 13 height 13
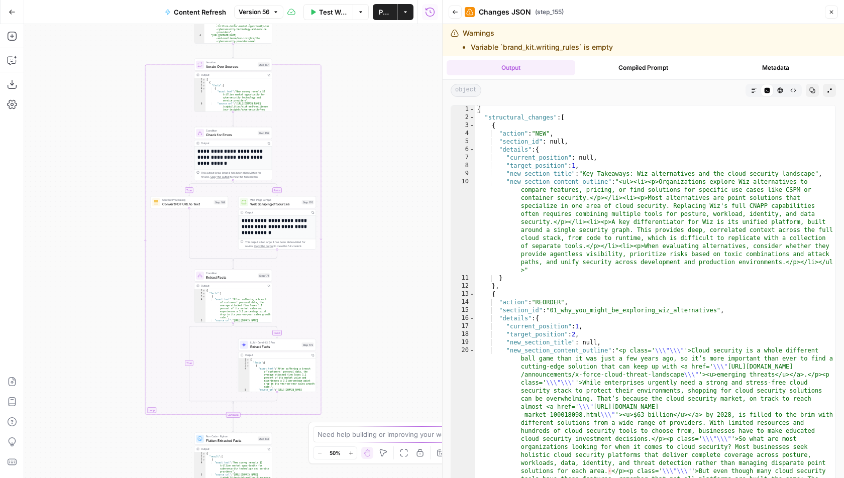
click at [754, 87] on icon "button" at bounding box center [754, 90] width 6 height 6
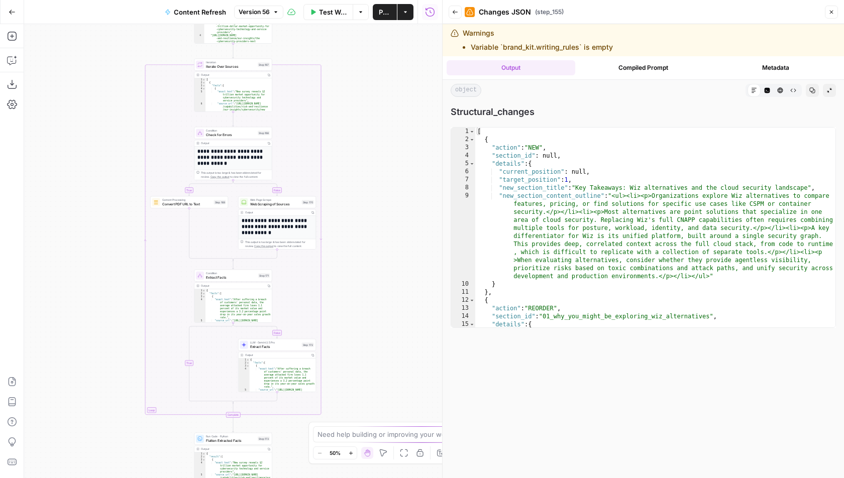
click at [457, 18] on button "Back" at bounding box center [455, 12] width 13 height 13
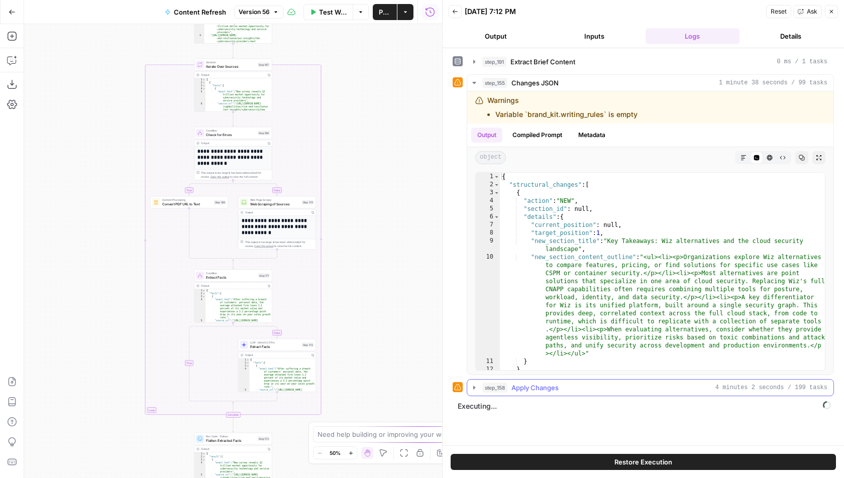
click at [493, 385] on span "step_158" at bounding box center [494, 388] width 25 height 10
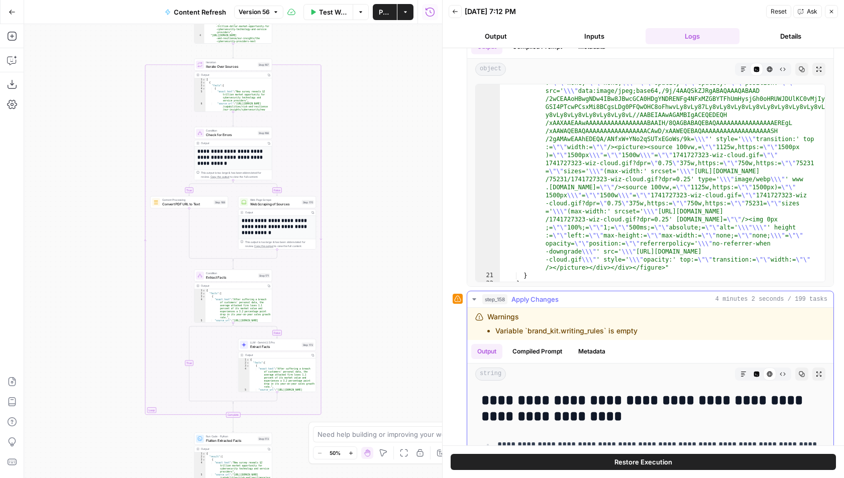
scroll to position [243, 0]
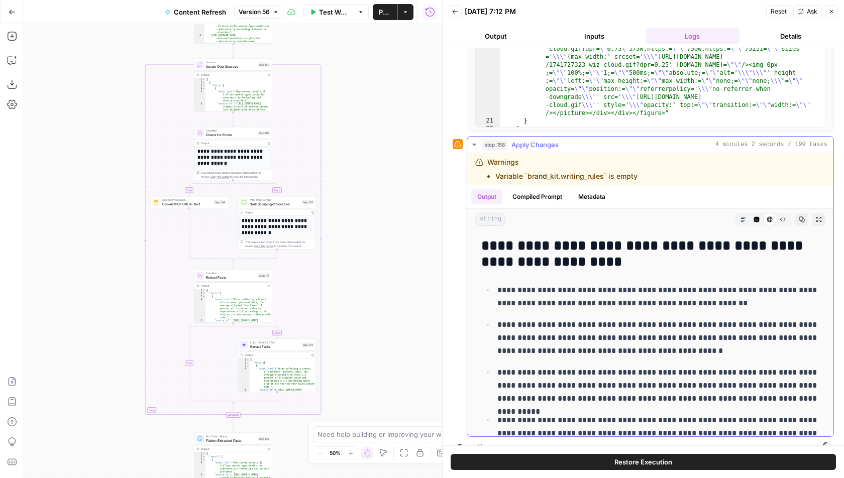
click at [751, 225] on div "string Markdown Code Editor HTML Viewer Raw Output Copy Expand Output" at bounding box center [650, 219] width 366 height 21
click at [748, 225] on div "string Markdown Code Editor HTML Viewer Raw Output Copy Expand Output" at bounding box center [650, 219] width 366 height 21
click at [745, 224] on div "string Markdown Code Editor HTML Viewer Raw Output Copy Expand Output" at bounding box center [650, 219] width 366 height 21
click at [745, 223] on button "Markdown" at bounding box center [743, 219] width 13 height 13
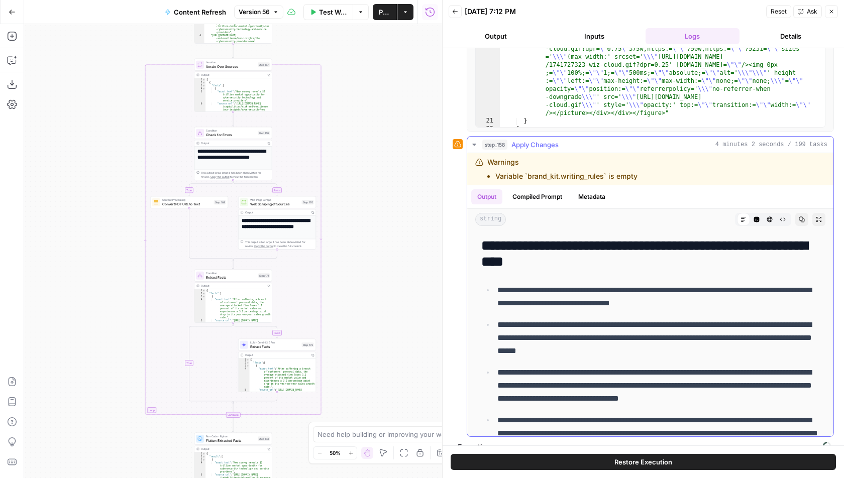
click at [810, 209] on div "string Markdown Code Editor HTML Viewer Raw Output Copy Expand Output" at bounding box center [650, 219] width 366 height 21
click at [811, 214] on div "string Markdown Code Editor HTML Viewer Raw Output Copy Expand Output" at bounding box center [650, 219] width 366 height 21
click at [815, 218] on button "Expand Output" at bounding box center [818, 219] width 13 height 13
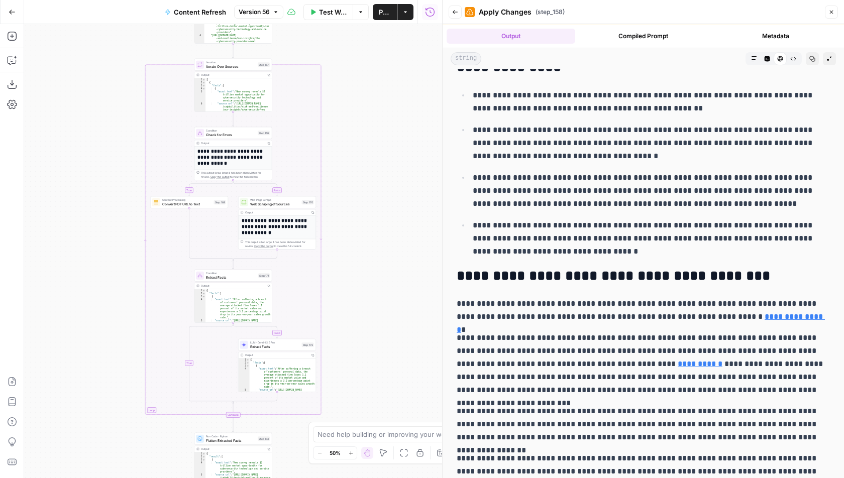
scroll to position [0, 0]
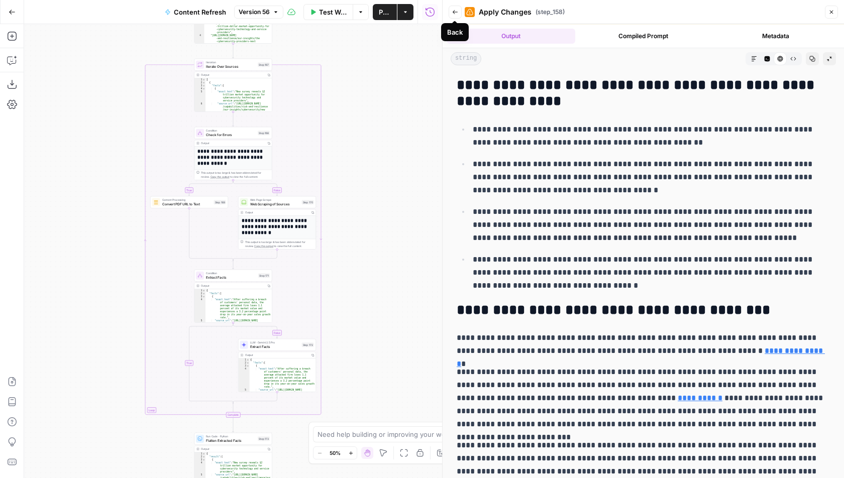
click at [458, 12] on button "Back" at bounding box center [455, 12] width 13 height 13
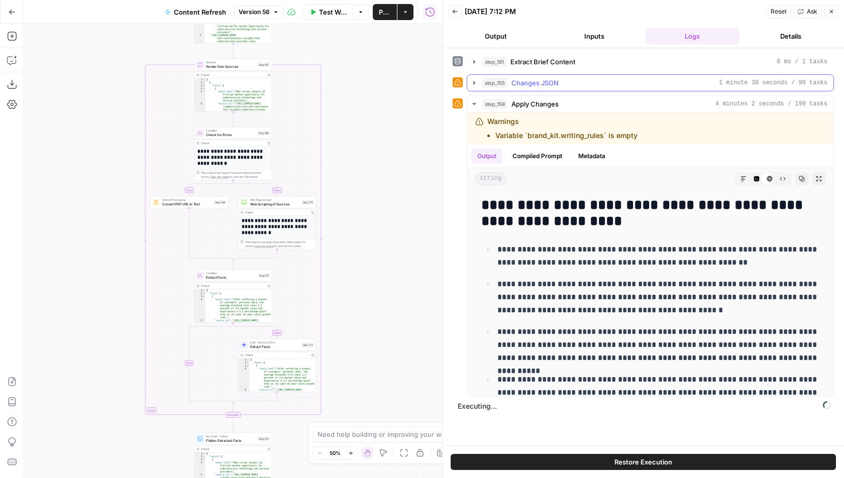
click at [531, 84] on span "Changes JSON" at bounding box center [534, 83] width 47 height 10
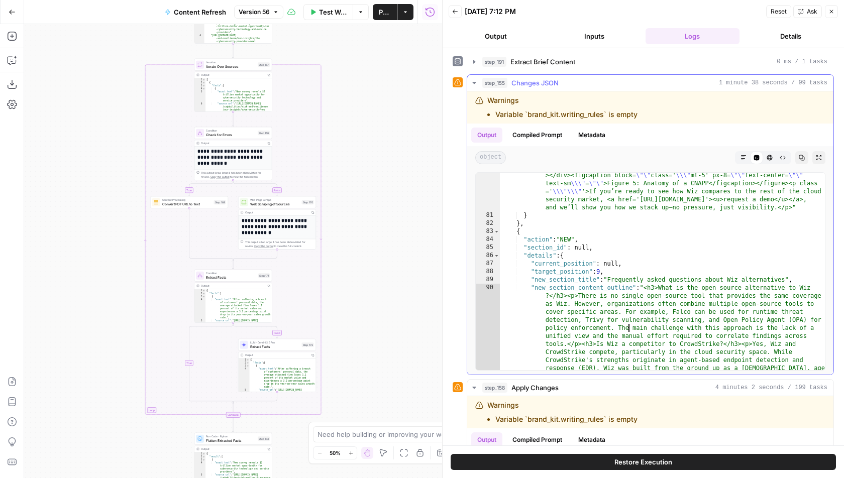
click at [627, 323] on div ""new_section_content_outline" : "<p class=' \\\"\\\" '>We know how difficult na…" at bounding box center [663, 270] width 326 height 760
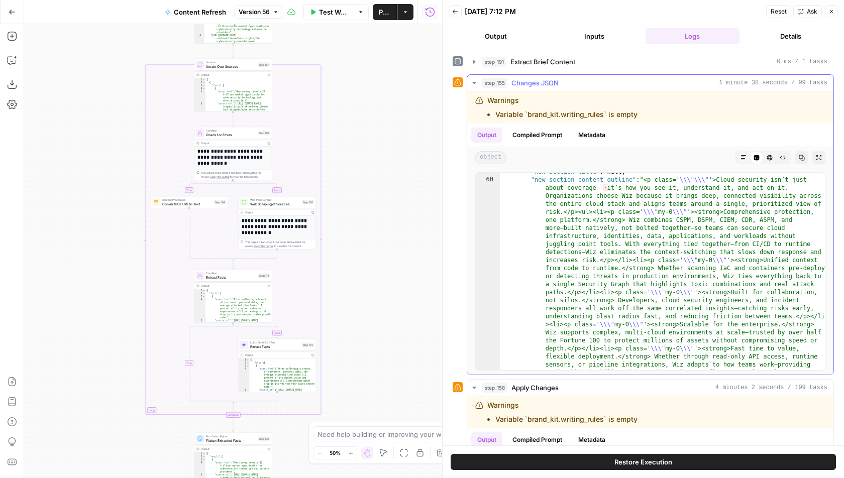
scroll to position [3742, 0]
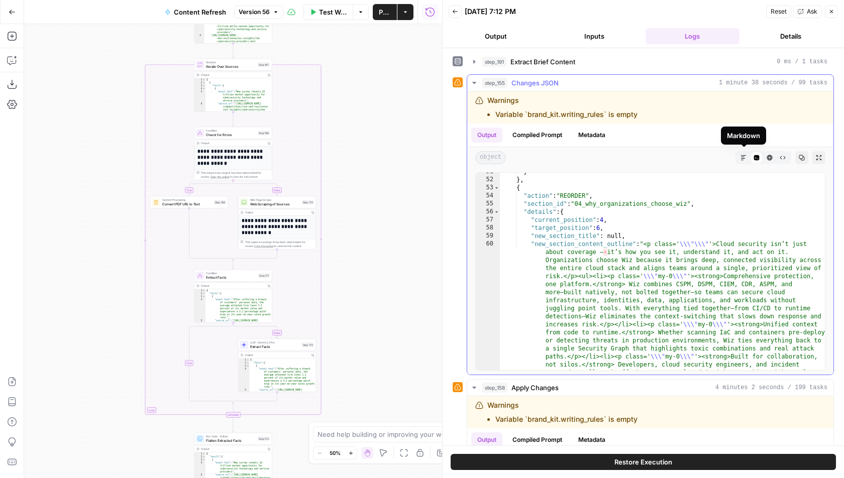
click at [746, 155] on icon "button" at bounding box center [743, 158] width 6 height 6
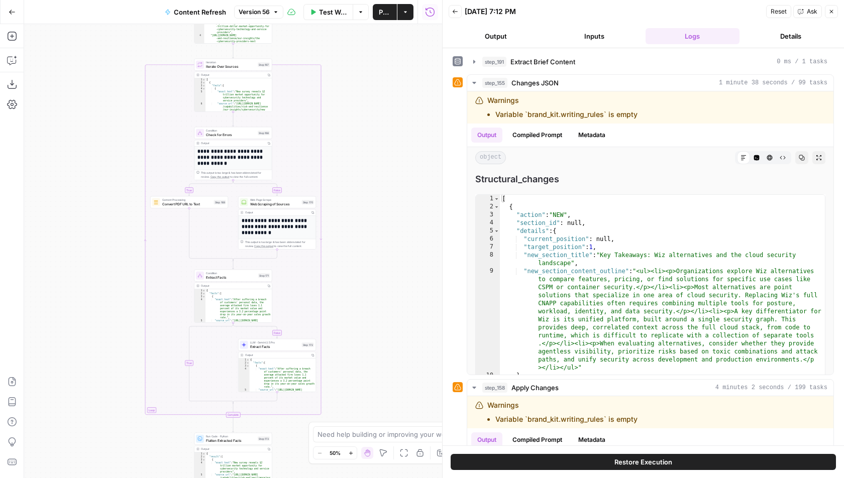
click at [617, 32] on button "Inputs" at bounding box center [594, 36] width 94 height 16
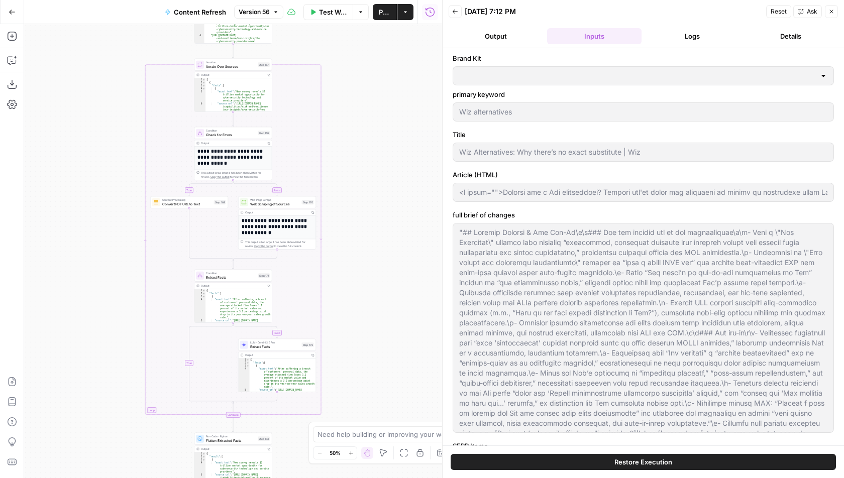
type input "Wiz"
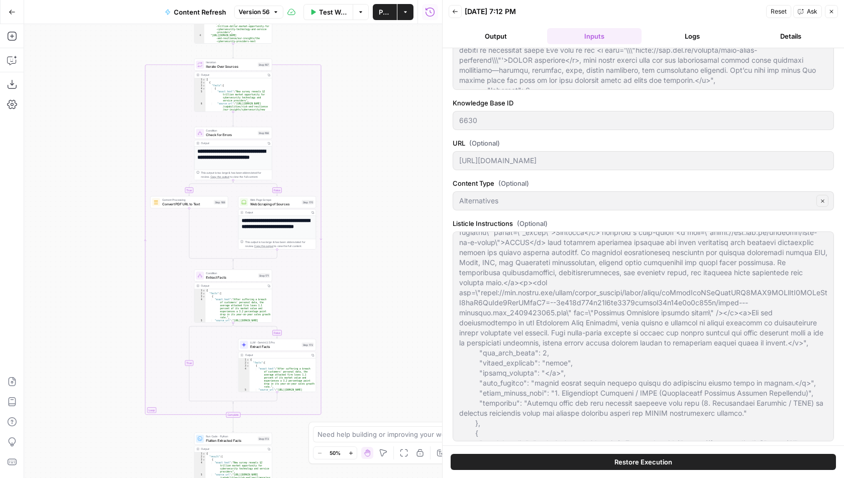
scroll to position [1054, 0]
